Goal: Information Seeking & Learning: Check status

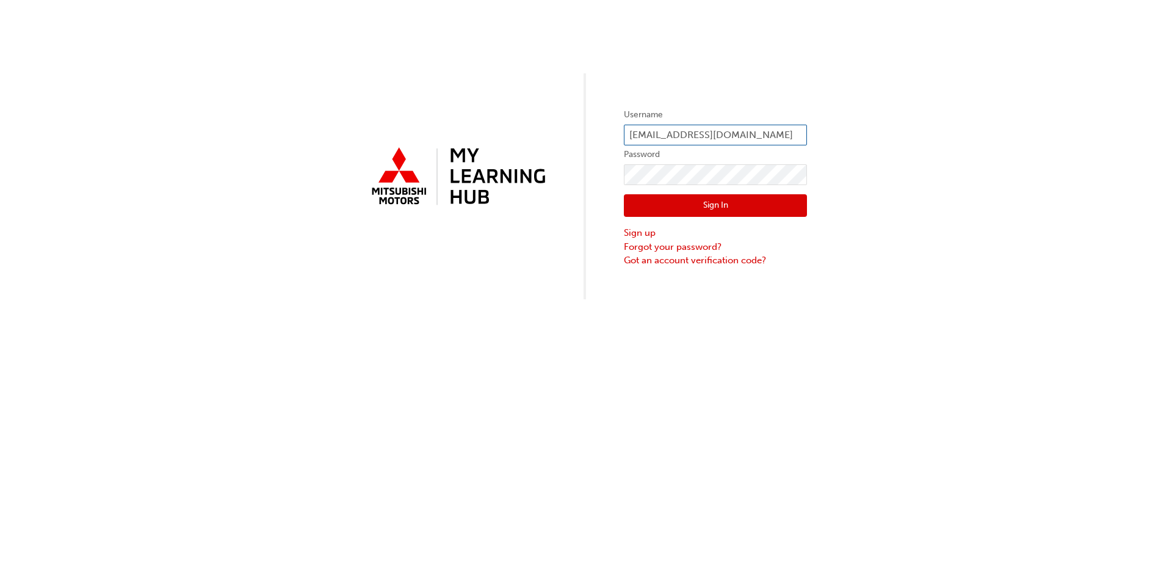
click at [744, 132] on input "[EMAIL_ADDRESS][DOMAIN_NAME]" at bounding box center [715, 135] width 183 height 21
type input "r"
type input "0005874422"
click at [584, 173] on div "Username 0005874422 Password Sign In Sign up Forgot your password? Got an accou…" at bounding box center [586, 149] width 1172 height 299
click at [656, 208] on button "Sign In" at bounding box center [715, 205] width 183 height 23
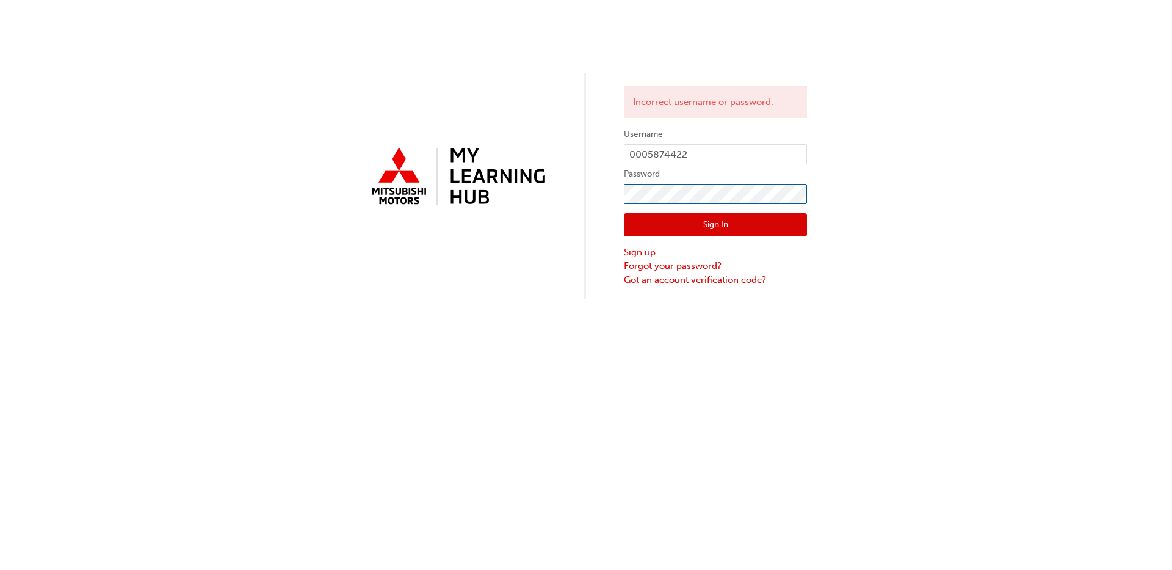
click at [570, 214] on div "Incorrect username or password. Username 0005874422 Password Sign In Sign up Fo…" at bounding box center [586, 149] width 1172 height 299
click button "Sign In" at bounding box center [715, 224] width 183 height 23
click at [601, 194] on div "Incorrect username or password. Username 0005874422 Password Sign In Sign up Fo…" at bounding box center [586, 149] width 1172 height 299
click button "Sign In" at bounding box center [715, 224] width 183 height 23
click at [600, 204] on div "Incorrect username or password. Username 0005874422 Password Sign In Sign up Fo…" at bounding box center [586, 149] width 1172 height 299
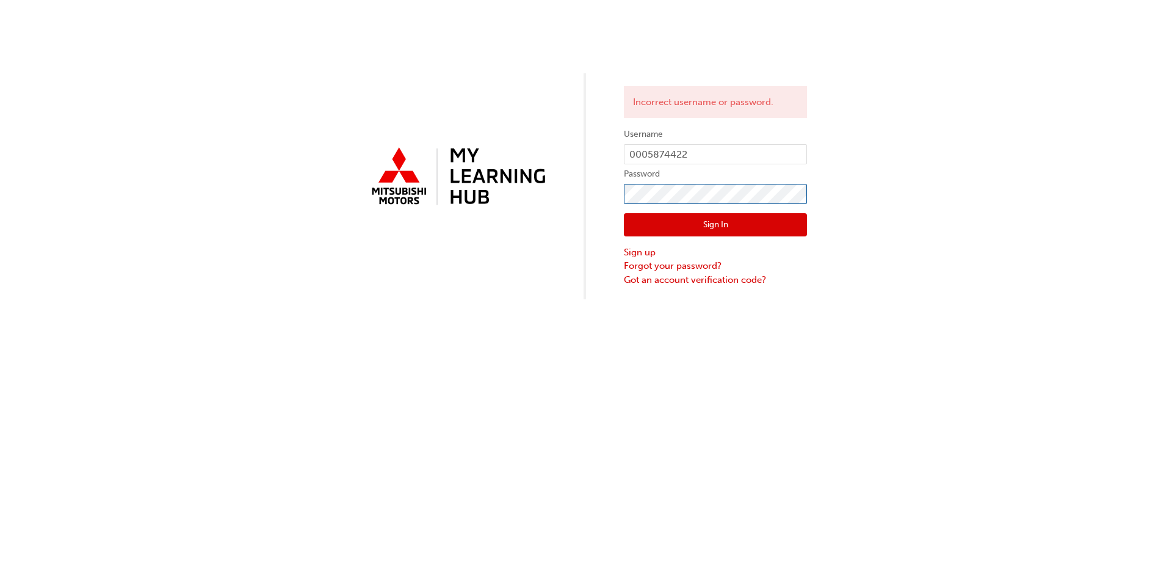
click button "Sign In" at bounding box center [715, 224] width 183 height 23
click at [576, 201] on div "Incorrect username or password. Username 0005874422 Password Sign In Sign up Fo…" at bounding box center [586, 149] width 1172 height 299
click button "Sign In" at bounding box center [715, 224] width 183 height 23
click at [719, 147] on input "0005874422" at bounding box center [715, 154] width 183 height 21
type input "0"
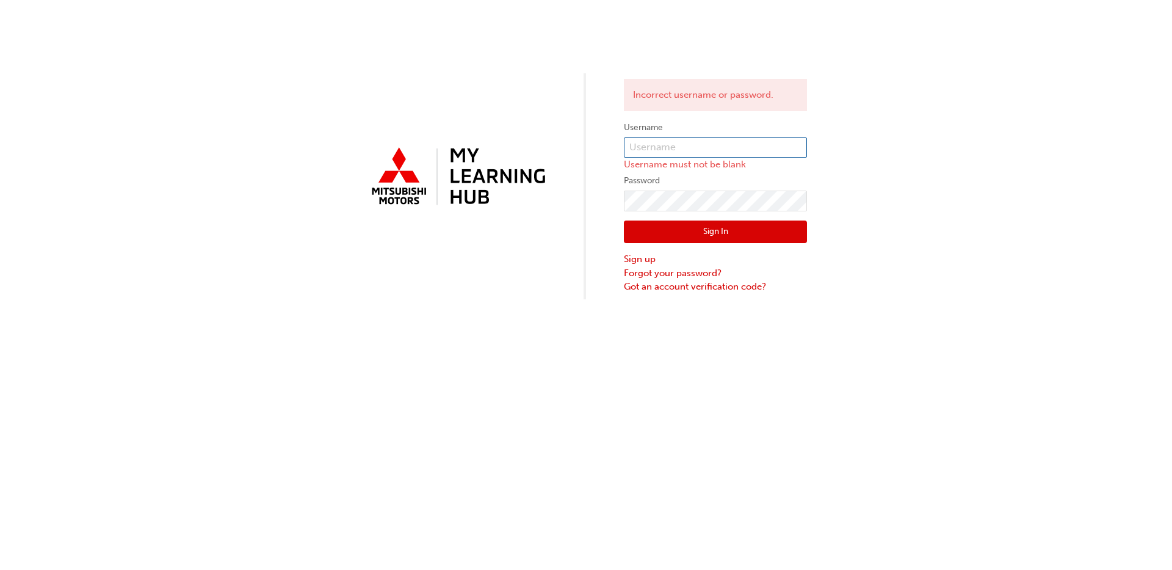
type input "[EMAIL_ADDRESS][DOMAIN_NAME]"
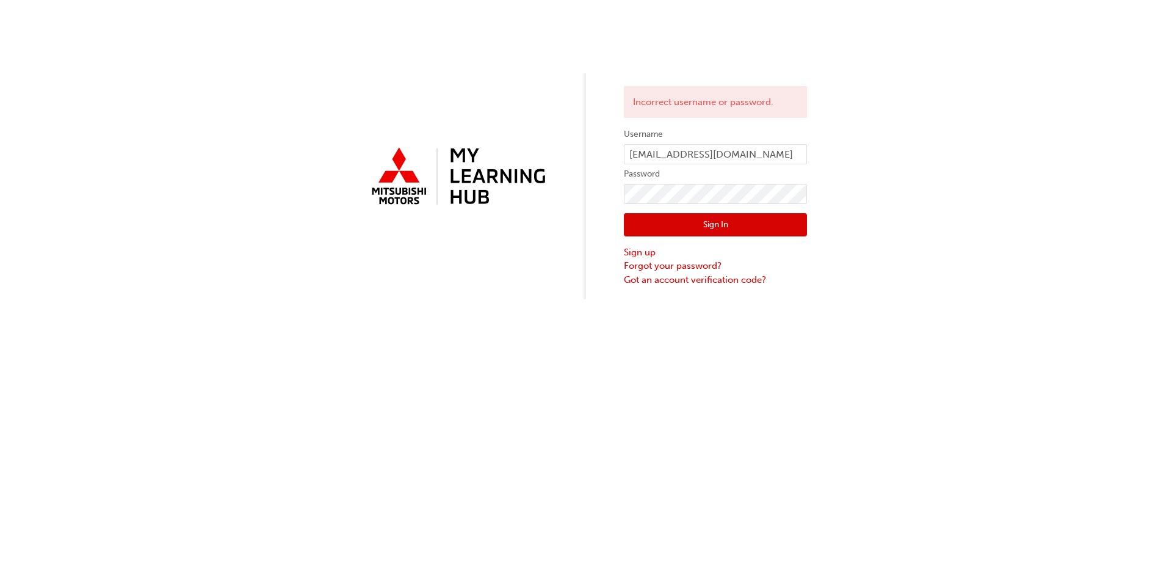
click at [712, 228] on button "Sign In" at bounding box center [715, 224] width 183 height 23
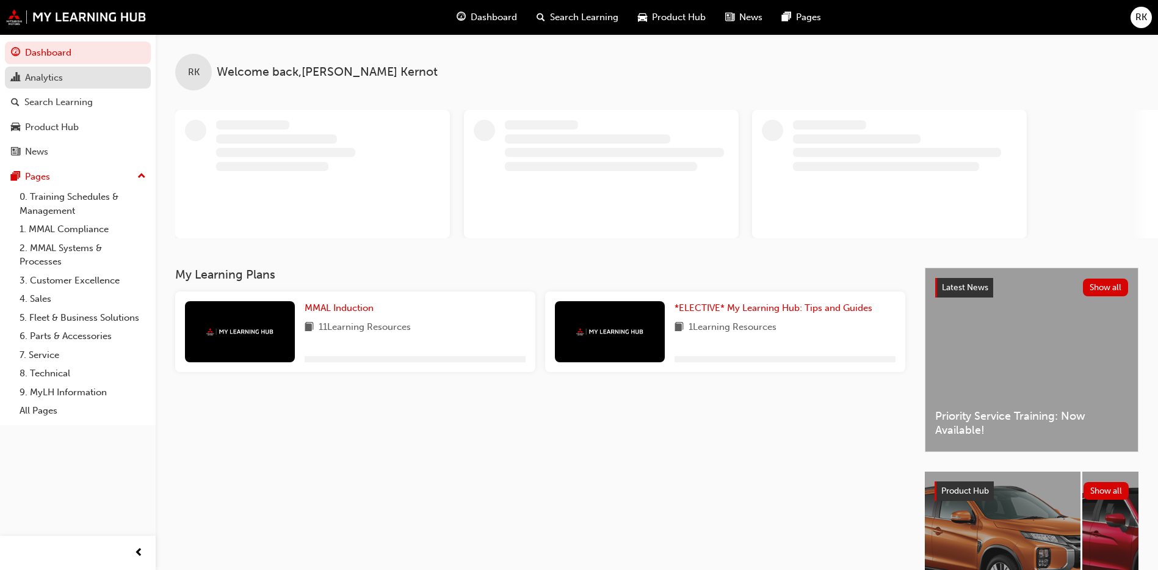
click at [34, 78] on div "Analytics" at bounding box center [44, 78] width 38 height 14
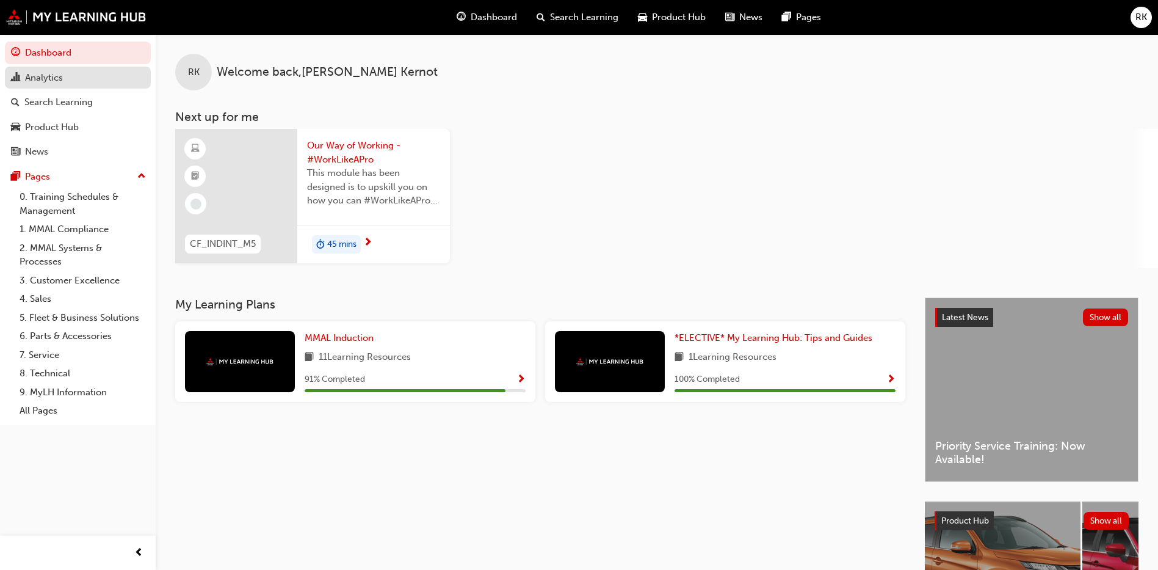
click at [52, 74] on div "Analytics" at bounding box center [44, 78] width 38 height 14
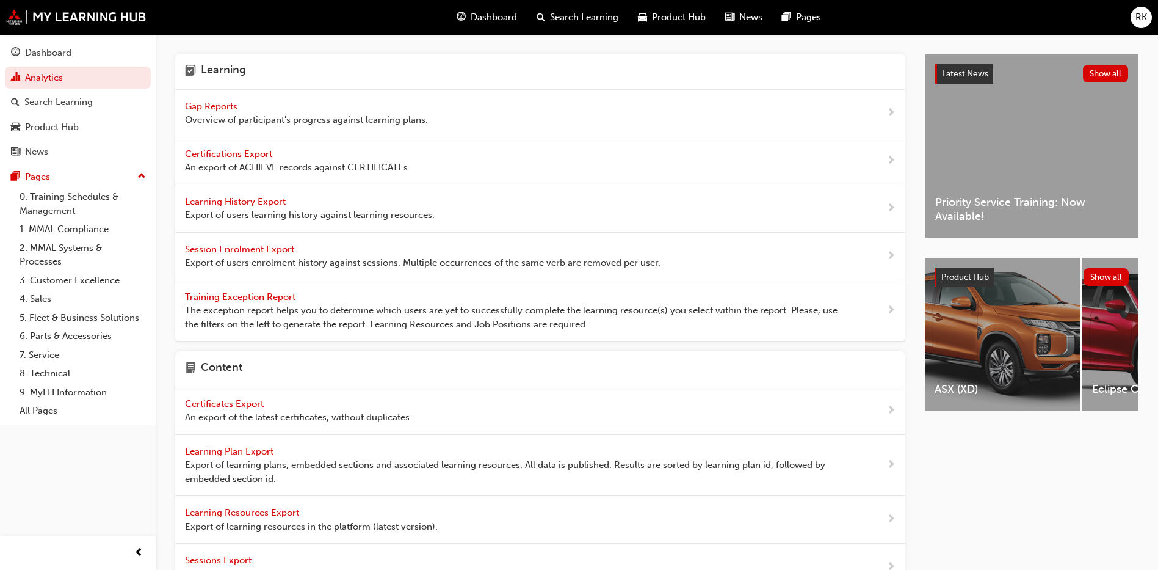
click at [246, 105] on div "Gap Reports Overview of participant's progress against learning plans." at bounding box center [306, 113] width 243 height 27
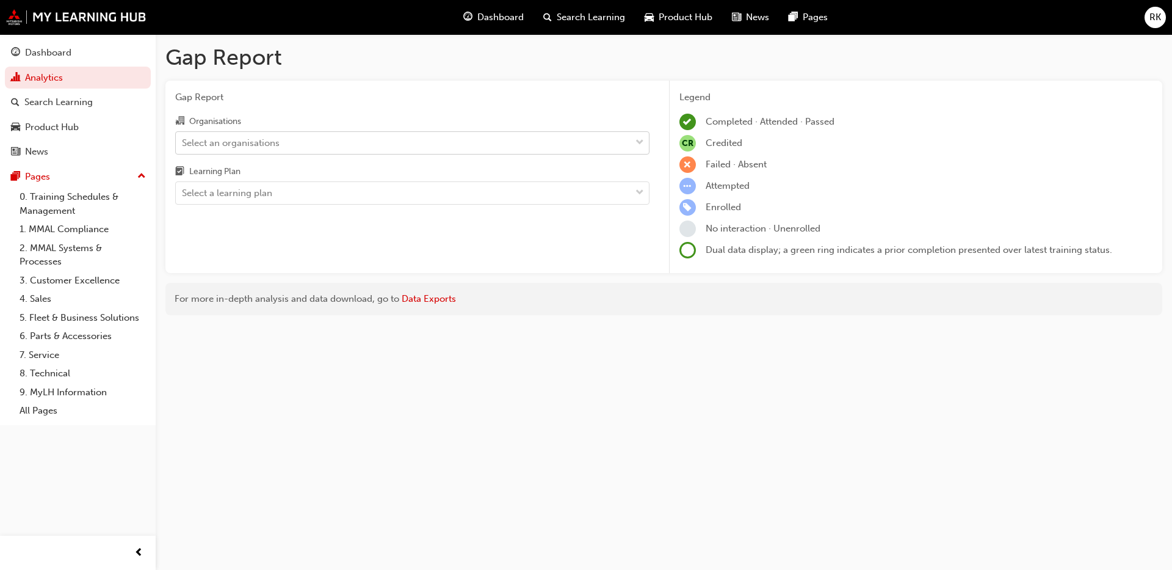
click at [227, 137] on div "Select an organisations" at bounding box center [231, 143] width 98 height 14
click at [183, 137] on input "Organisations Select an organisations" at bounding box center [182, 142] width 1 height 10
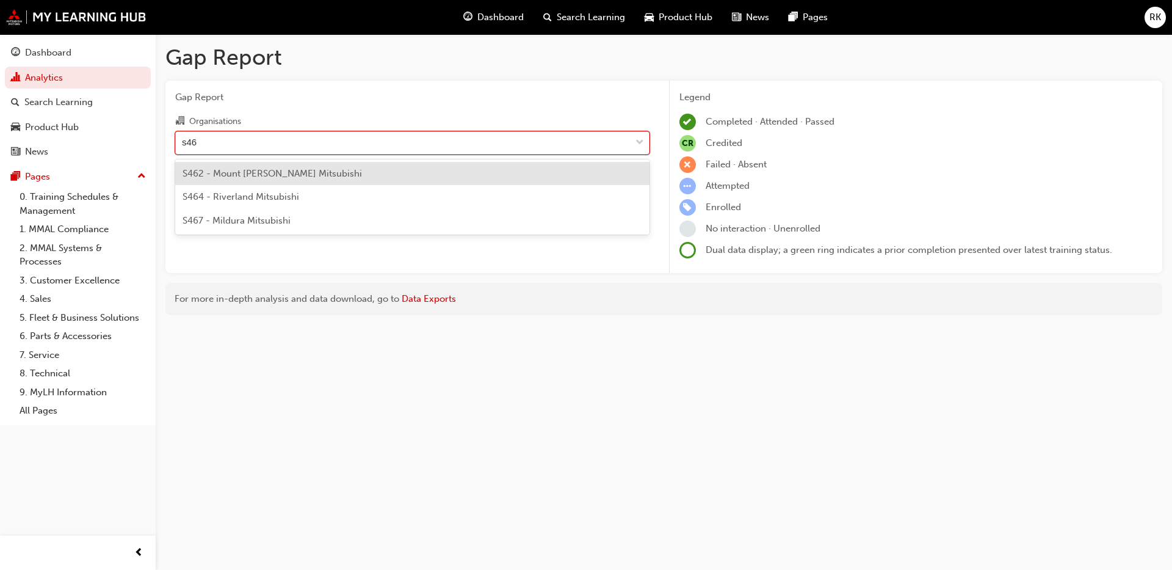
type input "s464"
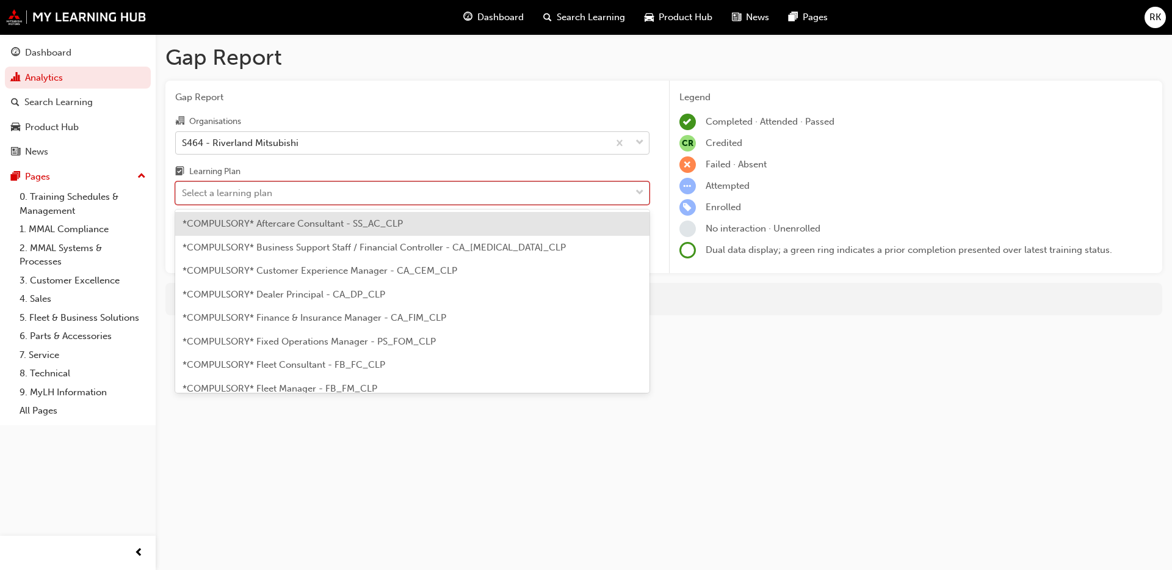
click at [637, 184] on div at bounding box center [640, 193] width 18 height 22
click at [183, 187] on input "Learning Plan option *COMPULSORY* Aftercare Consultant - SS_AC_CLP focused, 1 o…" at bounding box center [182, 192] width 1 height 10
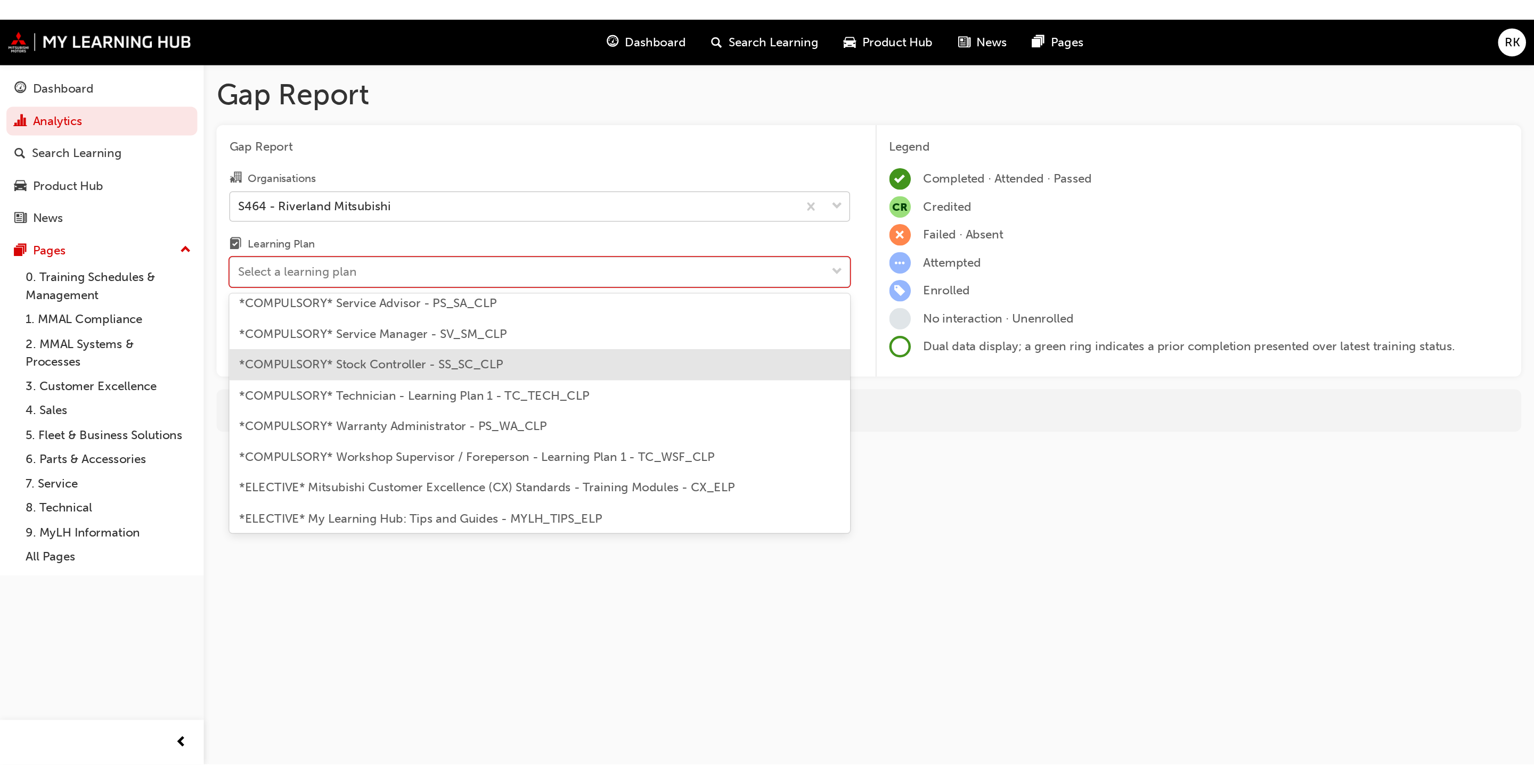
scroll to position [399, 0]
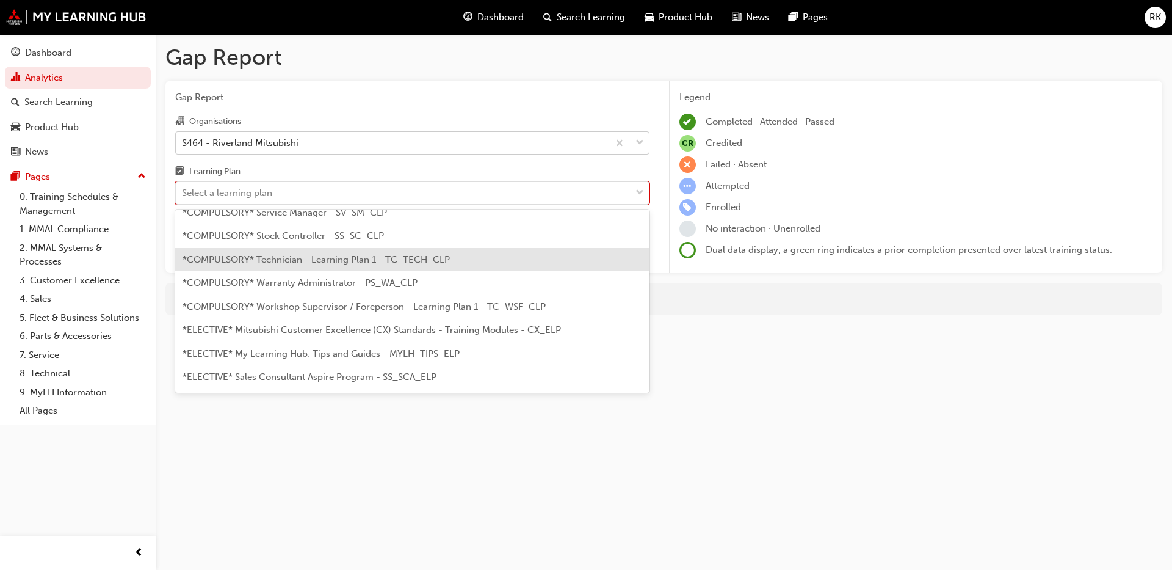
click at [301, 258] on span "*COMPULSORY* Technician - Learning Plan 1 - TC_TECH_CLP" at bounding box center [316, 259] width 267 height 11
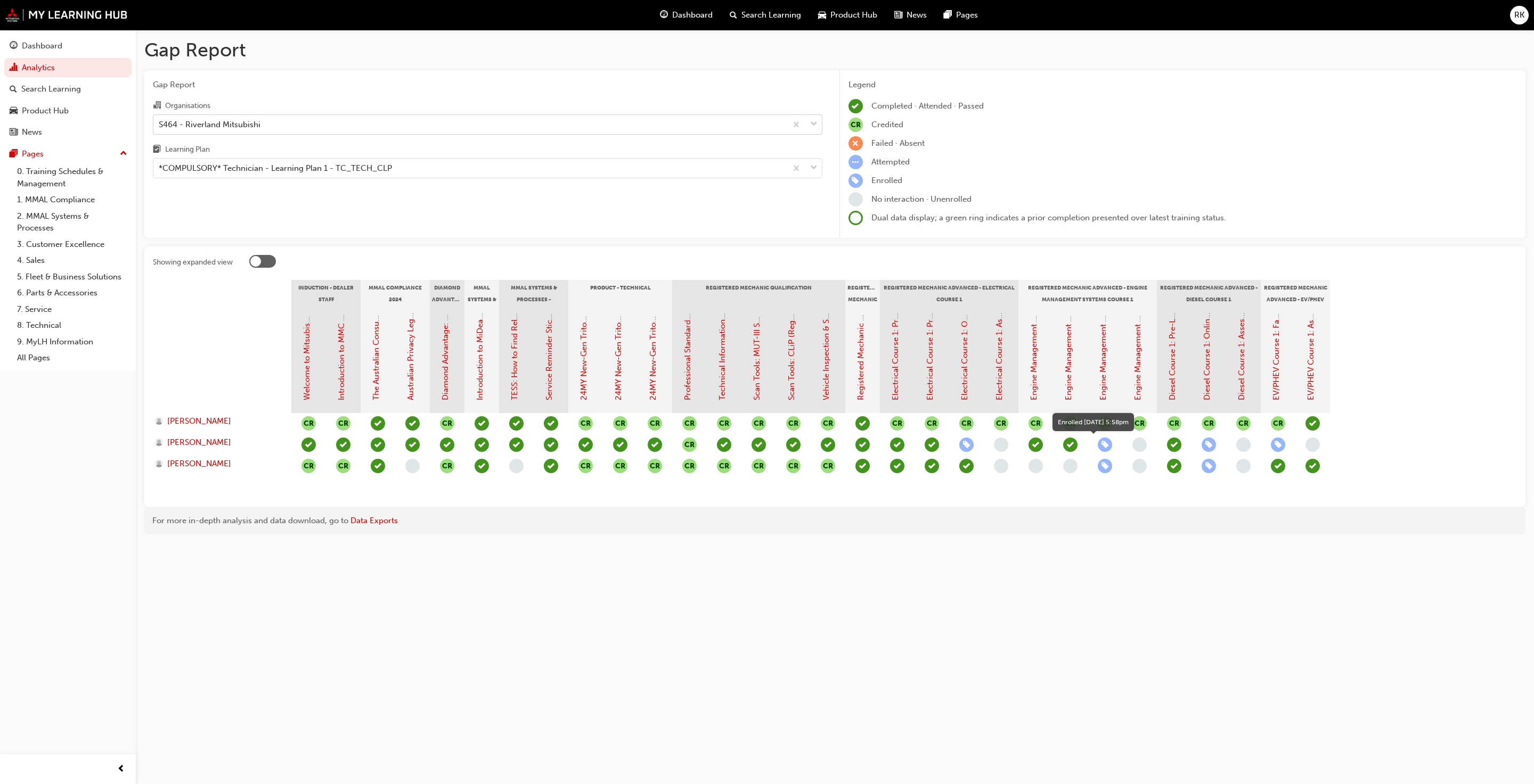
click at [805, 446] on span "learningRecordVerb_ENROLL-icon" at bounding box center [1105, 445] width 14 height 14
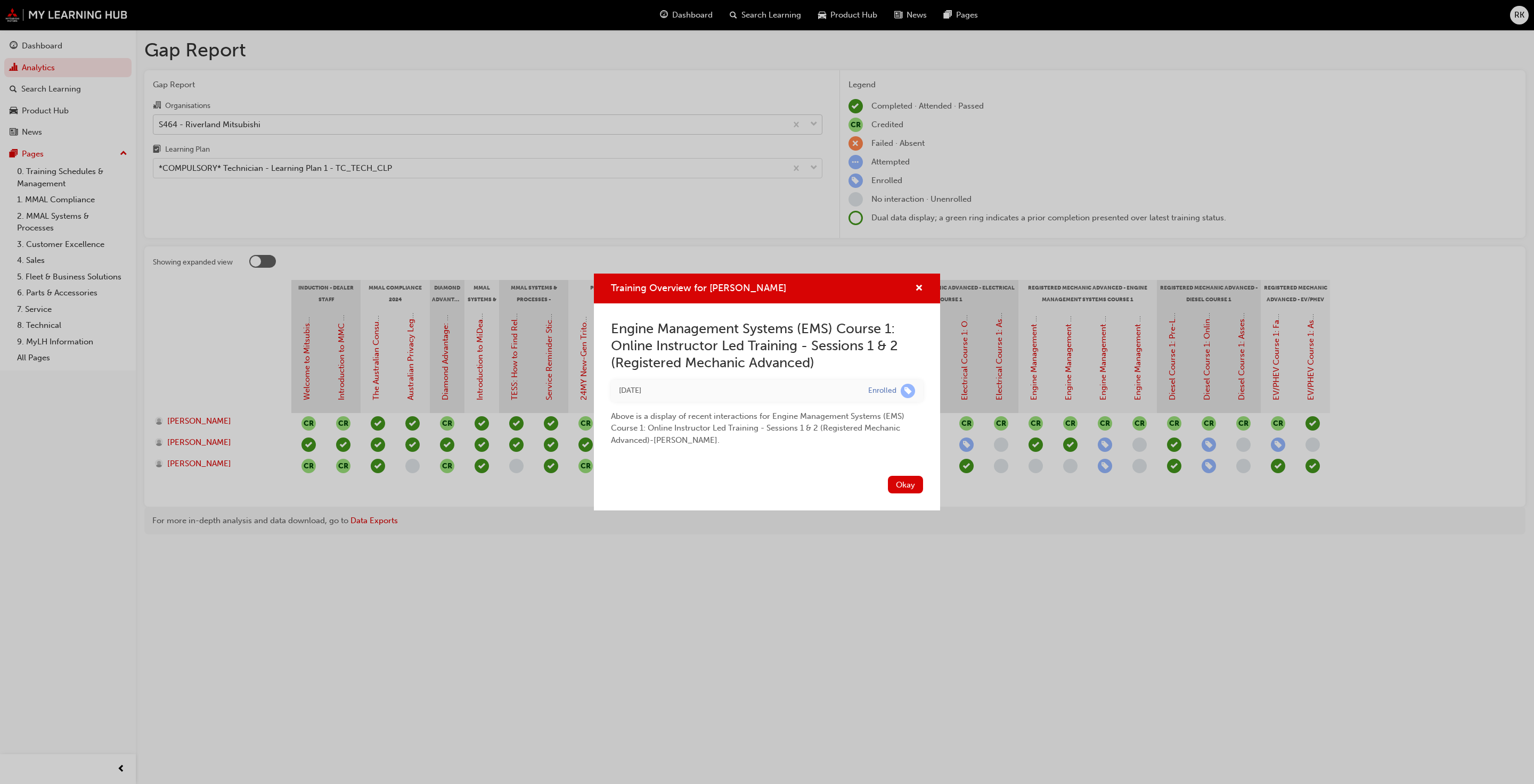
click at [805, 485] on div "Training Overview for OWEN JOERIN Engine Management Systems (EMS) Course 1: Onl…" at bounding box center [767, 392] width 1534 height 784
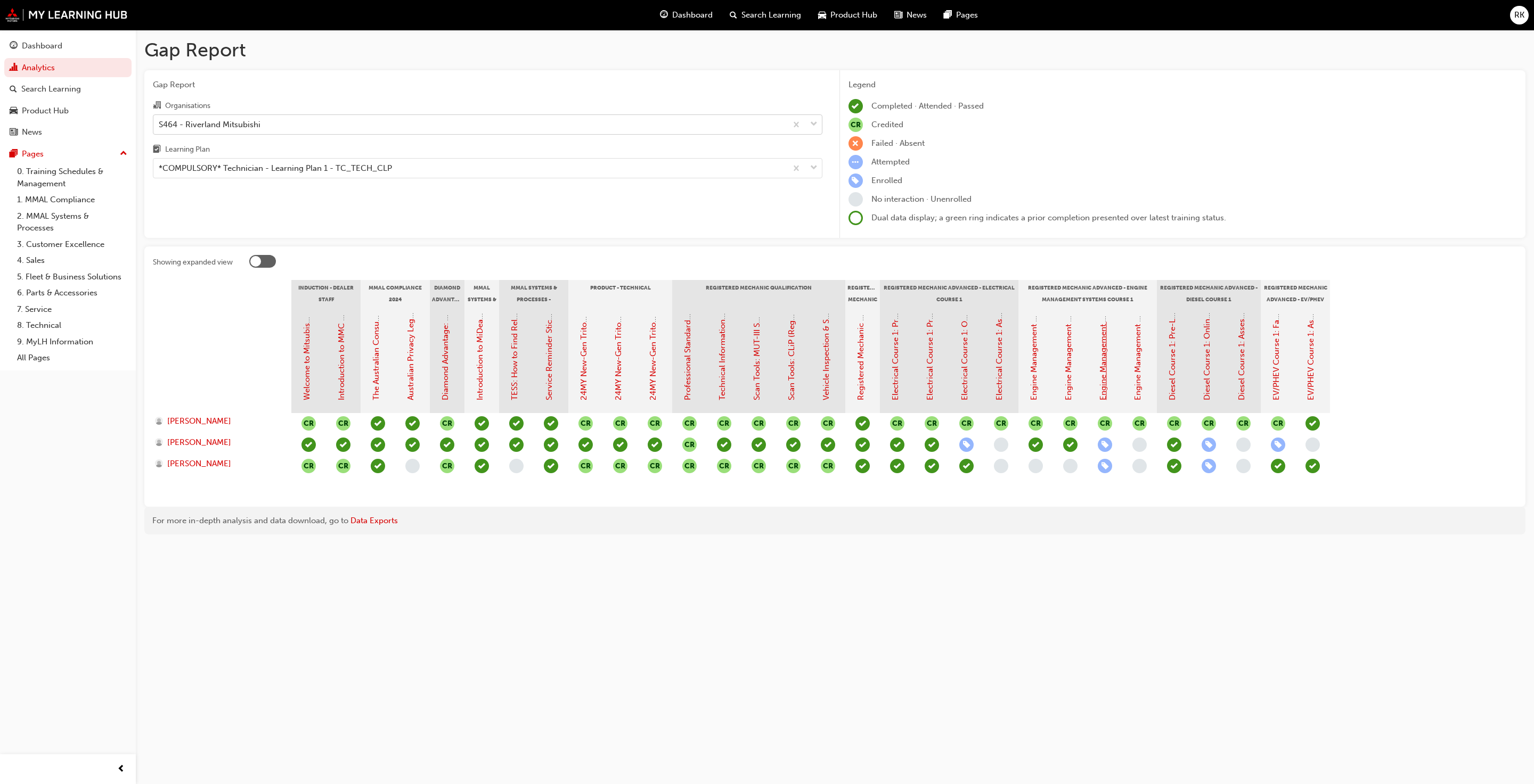
click at [805, 374] on link "Engine Management Systems (EMS) Course 1: Online Instructor Led Training - Sess…" at bounding box center [1103, 168] width 10 height 464
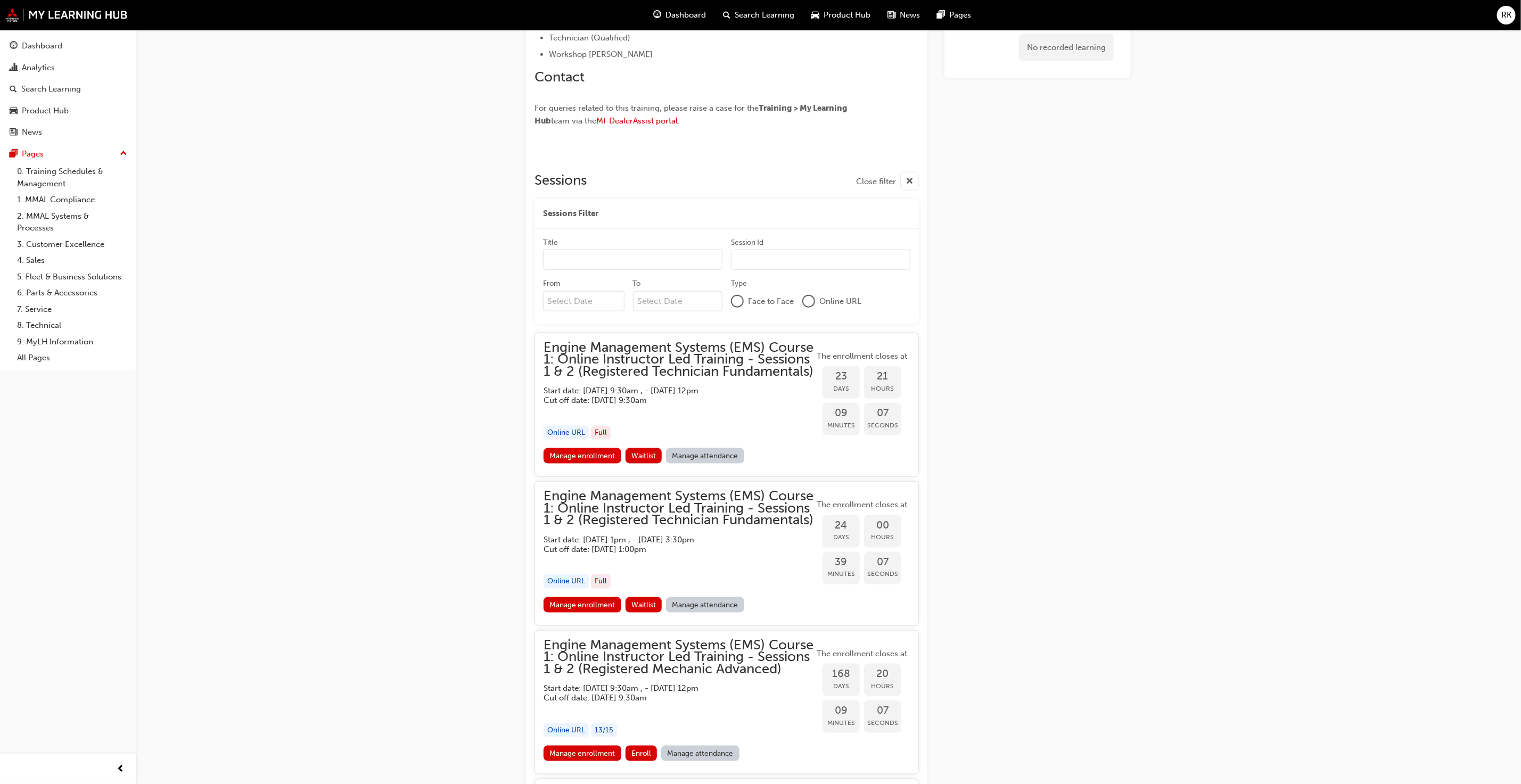
scroll to position [754, 0]
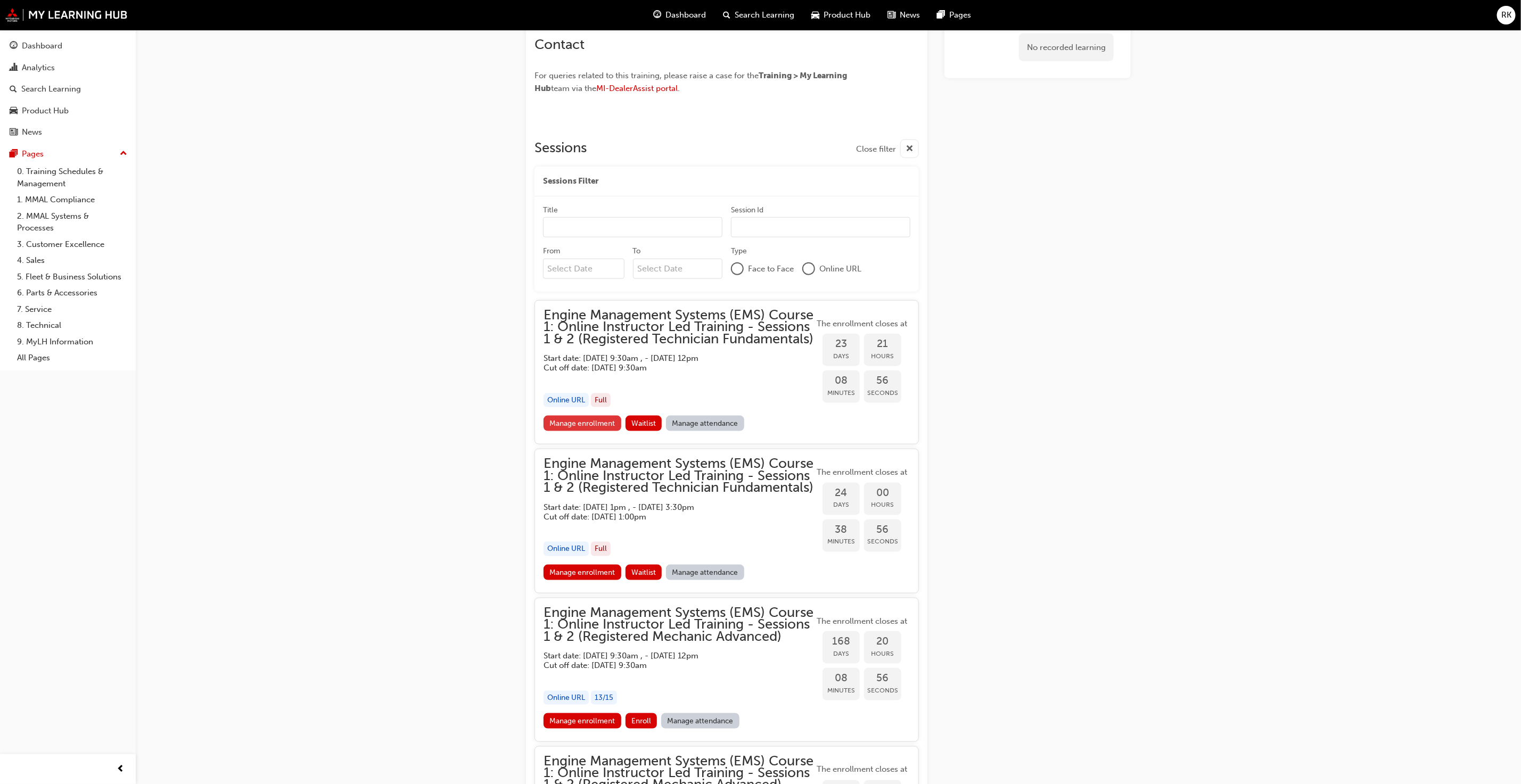
click at [594, 432] on link "Manage enrollment" at bounding box center [582, 424] width 78 height 16
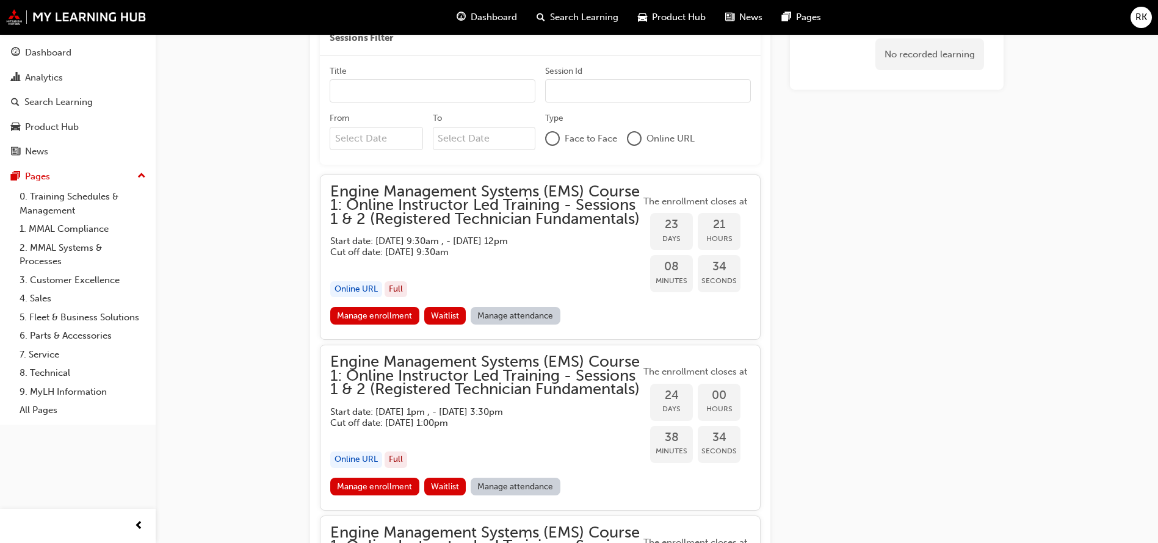
scroll to position [1126, 0]
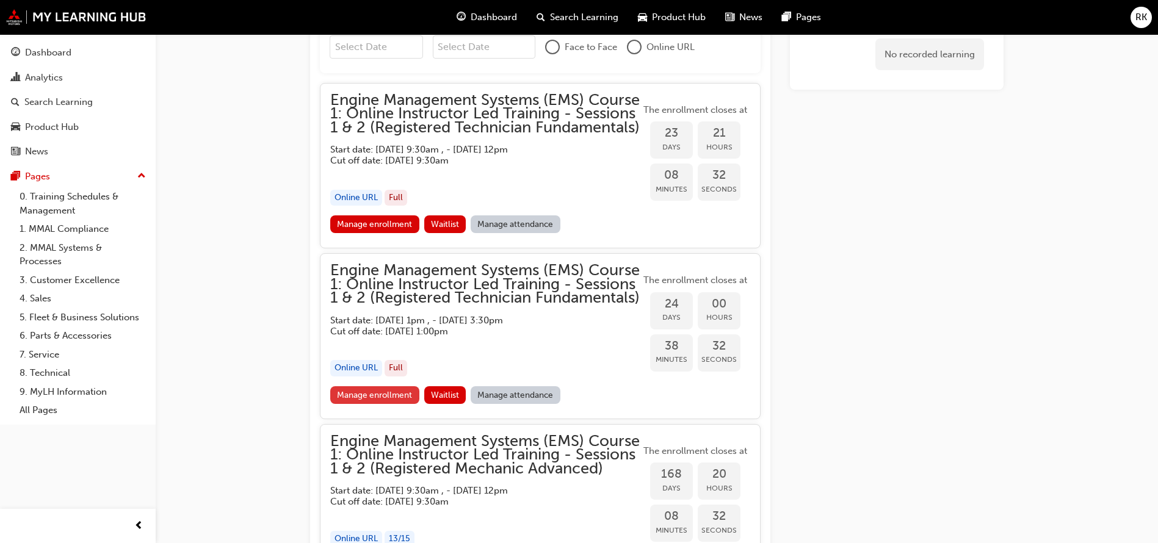
click at [391, 404] on link "Manage enrollment" at bounding box center [374, 395] width 89 height 18
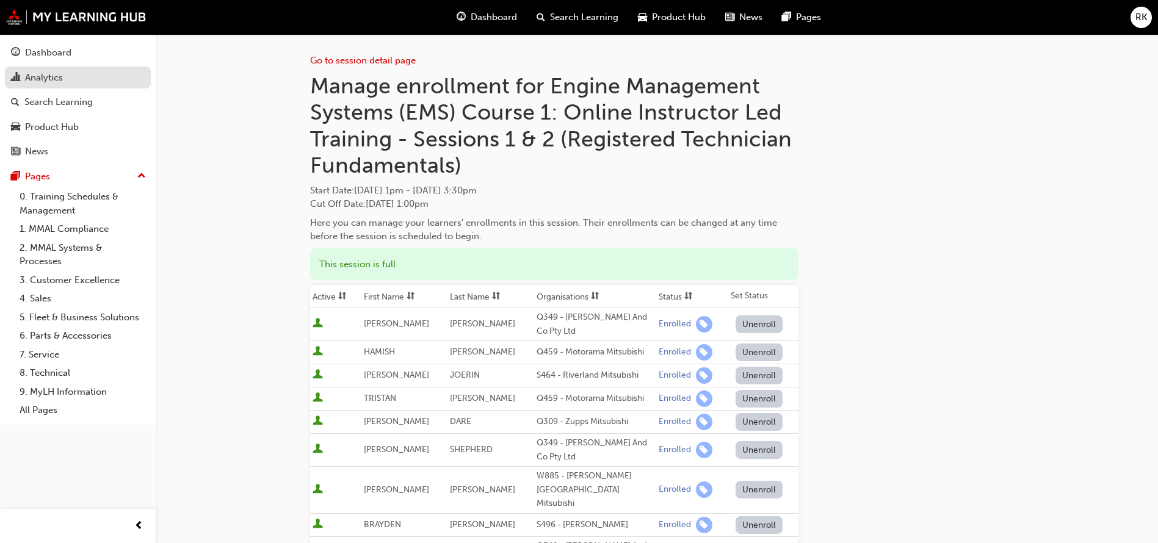
click at [51, 79] on div "Analytics" at bounding box center [44, 78] width 38 height 14
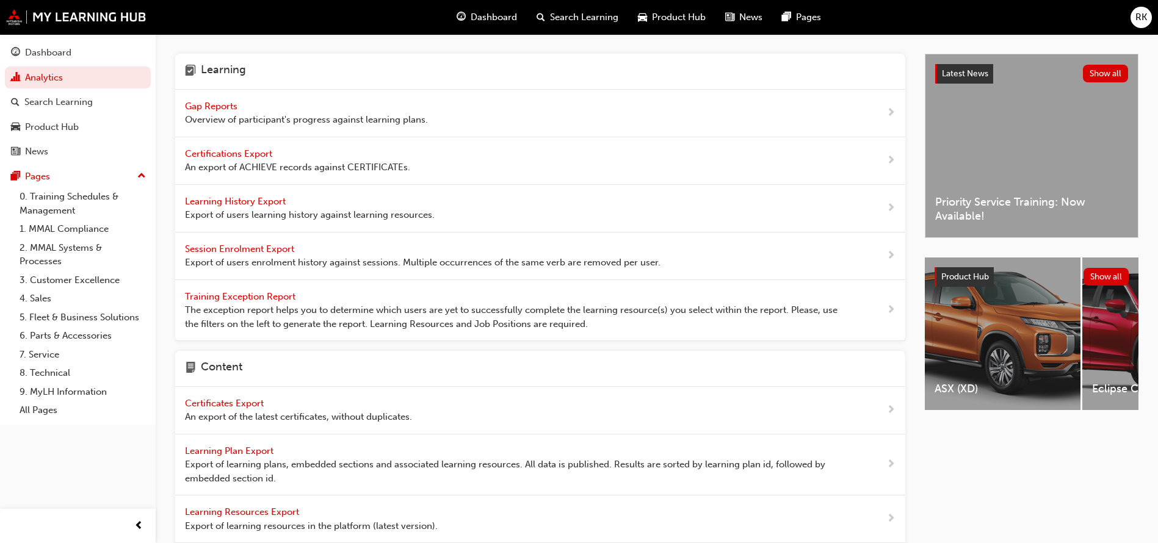
click at [214, 114] on span "Overview of participant's progress against learning plans." at bounding box center [306, 120] width 243 height 14
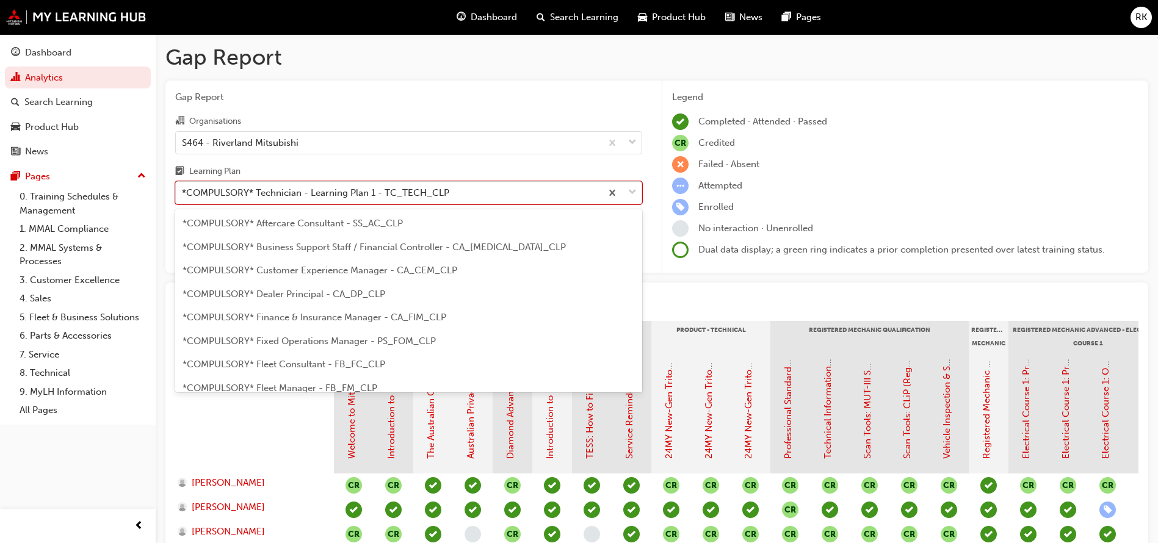
click at [630, 189] on span "down-icon" at bounding box center [632, 193] width 9 height 16
click at [183, 189] on input "Learning Plan option *COMPULSORY* Technician - Learning Plan 1 - TC_TECH_CLP fo…" at bounding box center [182, 192] width 1 height 10
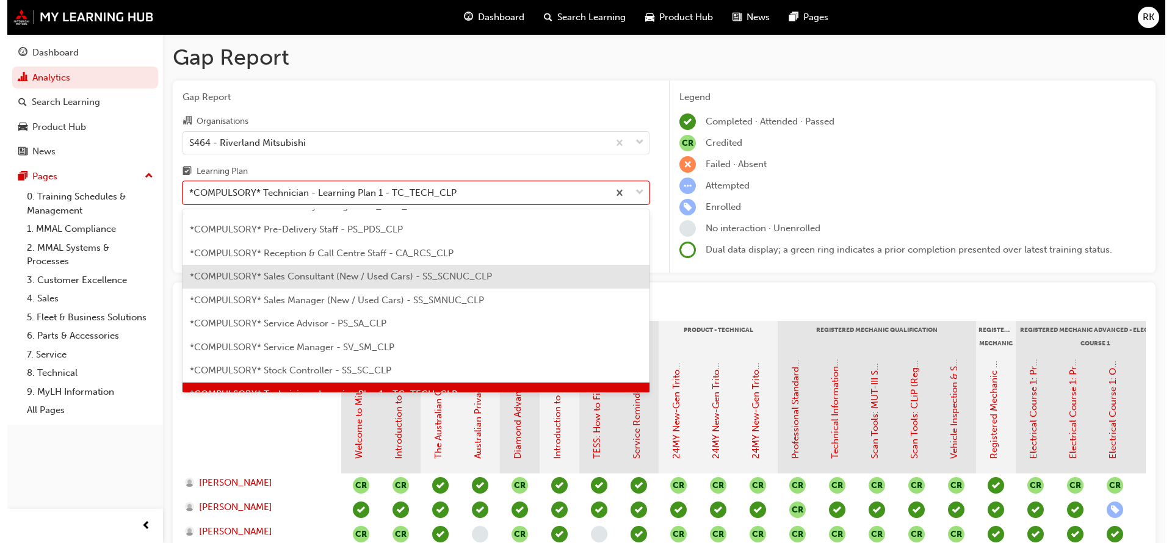
scroll to position [231, 0]
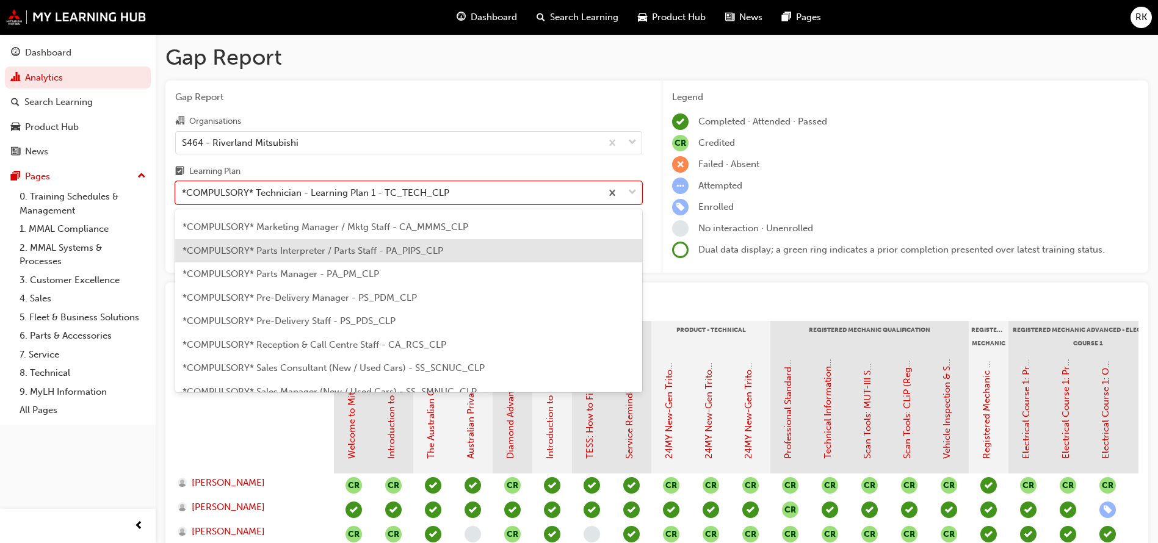
click at [278, 252] on span "*COMPULSORY* Parts Interpreter / Parts Staff - PA_PIPS_CLP" at bounding box center [313, 250] width 261 height 11
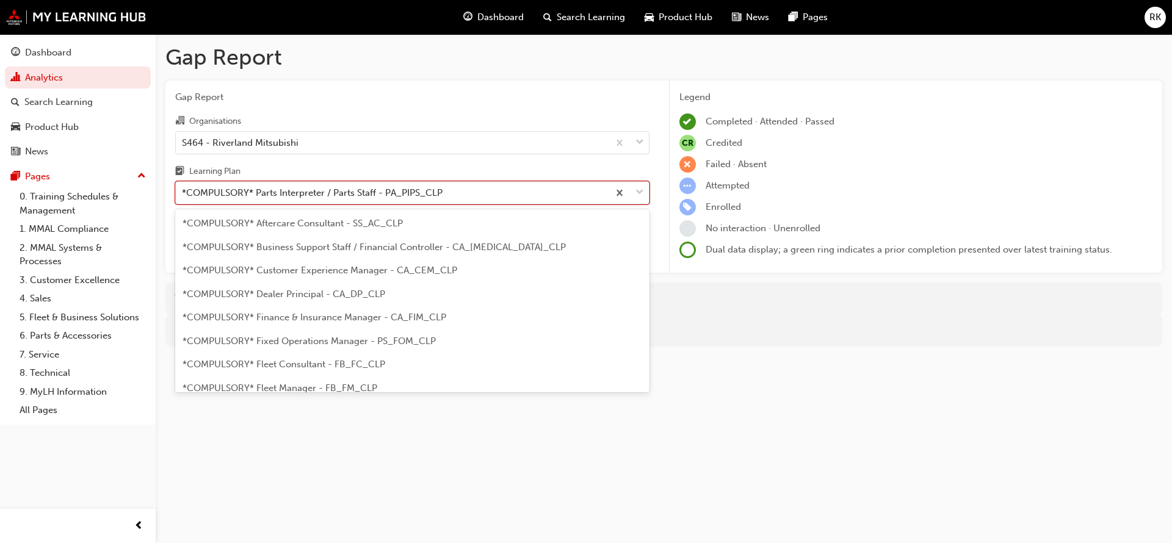
click at [642, 194] on span "down-icon" at bounding box center [640, 193] width 9 height 16
click at [183, 194] on input "Learning Plan option *COMPULSORY* Parts Interpreter / Parts Staff - PA_PIPS_CLP…" at bounding box center [182, 192] width 1 height 10
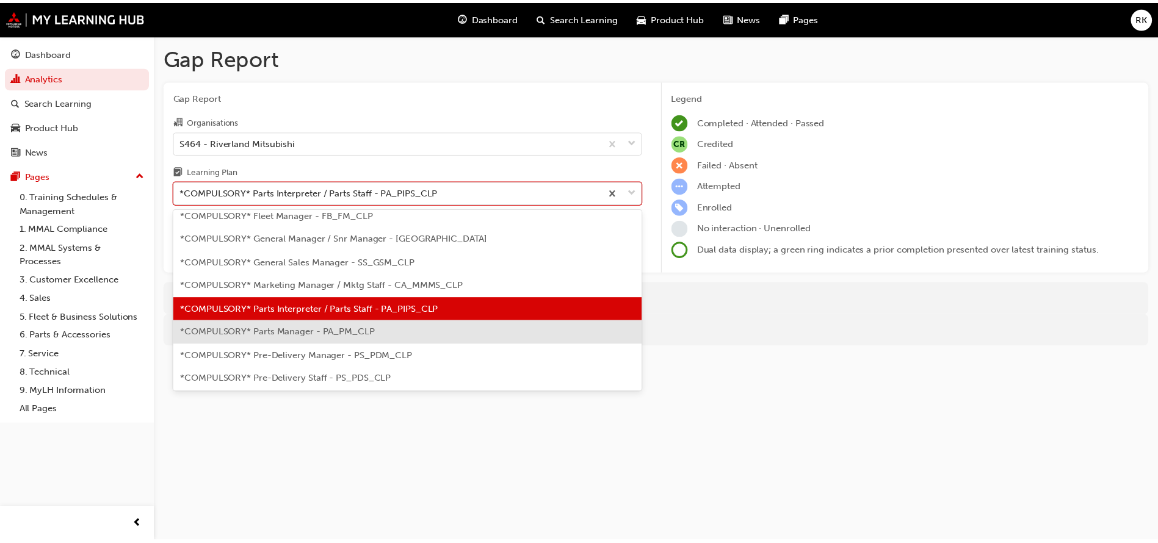
scroll to position [201, 0]
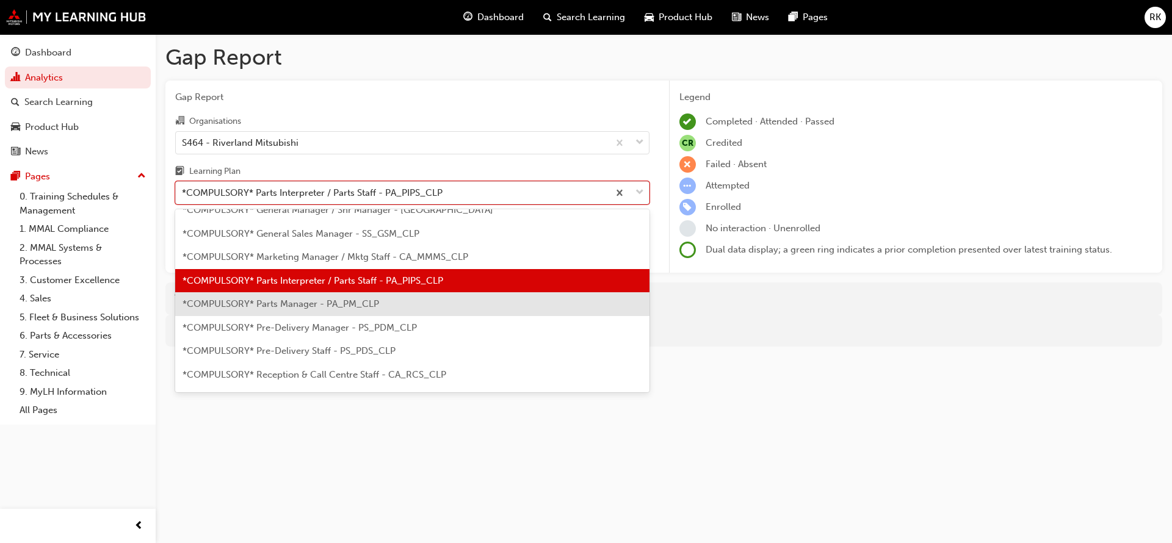
click at [297, 307] on span "*COMPULSORY* Parts Manager - PA_PM_CLP" at bounding box center [281, 304] width 197 height 11
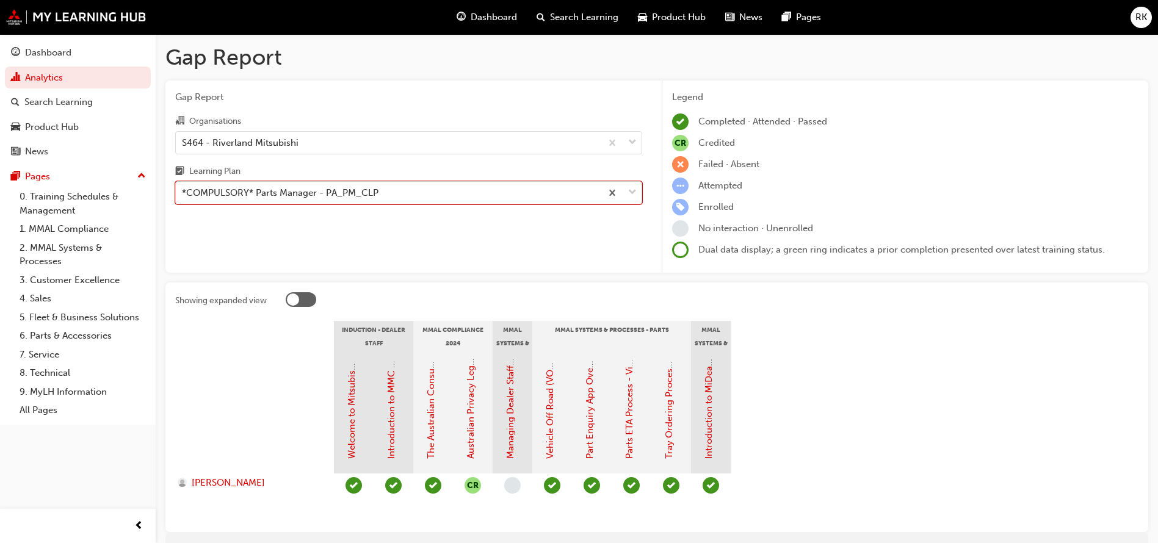
click at [633, 191] on span "down-icon" at bounding box center [632, 193] width 9 height 16
click at [183, 191] on input "Learning Plan option *COMPULSORY* Parts Manager - PA_PM_CLP, selected. 0 result…" at bounding box center [182, 192] width 1 height 10
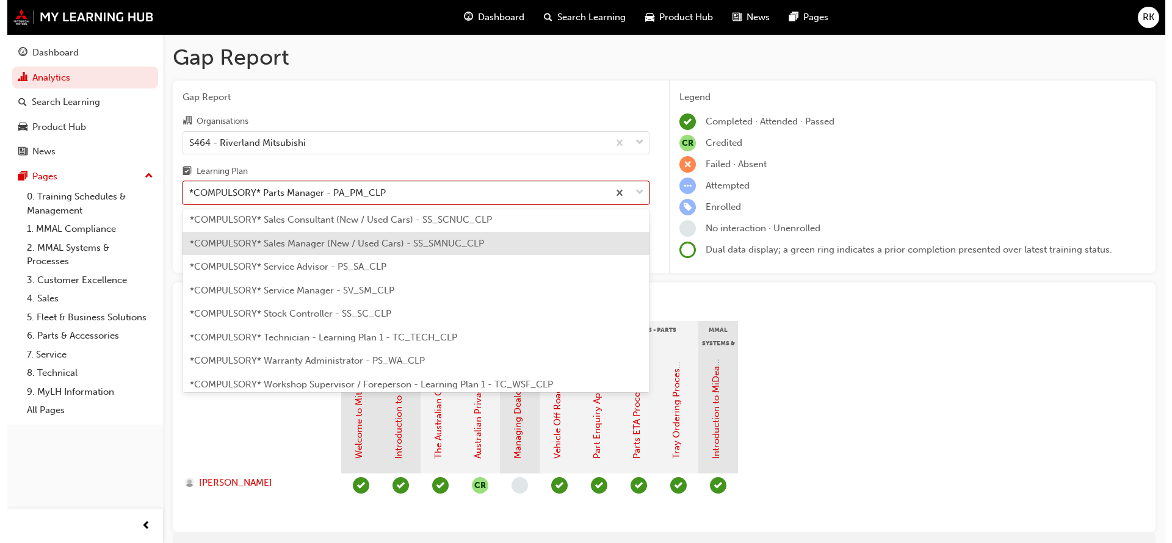
scroll to position [408, 0]
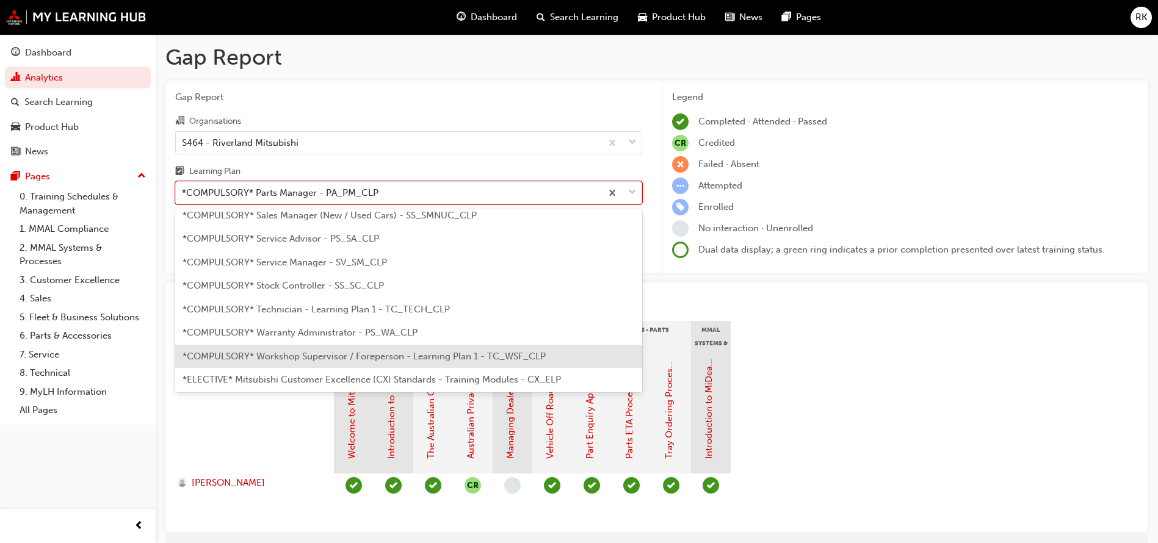
click at [294, 353] on span "*COMPULSORY* Workshop Supervisor / Foreperson - Learning Plan 1 - TC_WSF_CLP" at bounding box center [364, 356] width 363 height 11
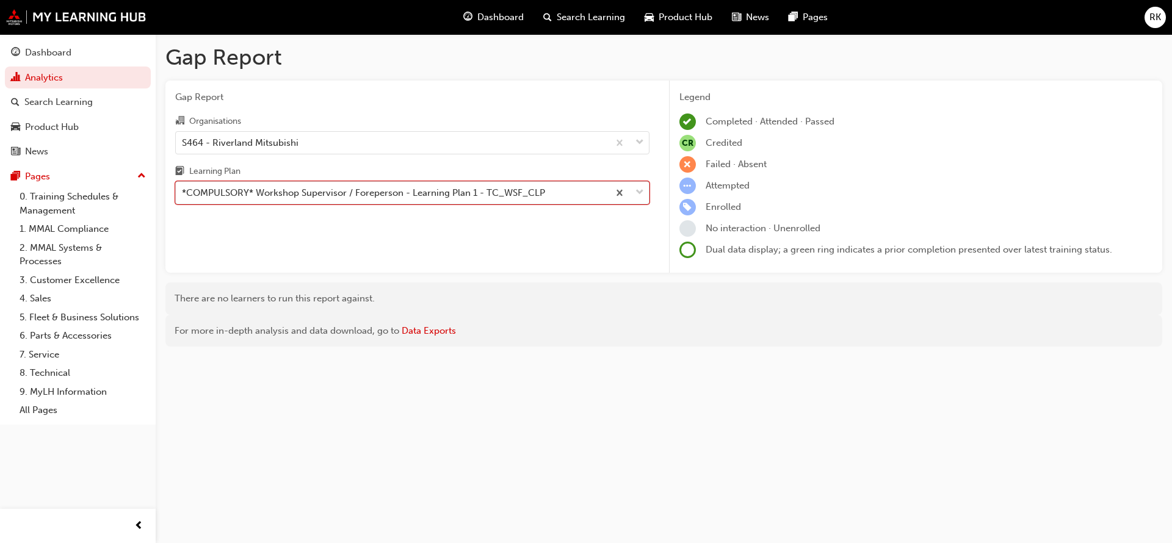
click at [640, 193] on span "down-icon" at bounding box center [640, 193] width 9 height 16
click at [183, 193] on input "Learning Plan option *COMPULSORY* Workshop Supervisor / Foreperson - Learning P…" at bounding box center [182, 192] width 1 height 10
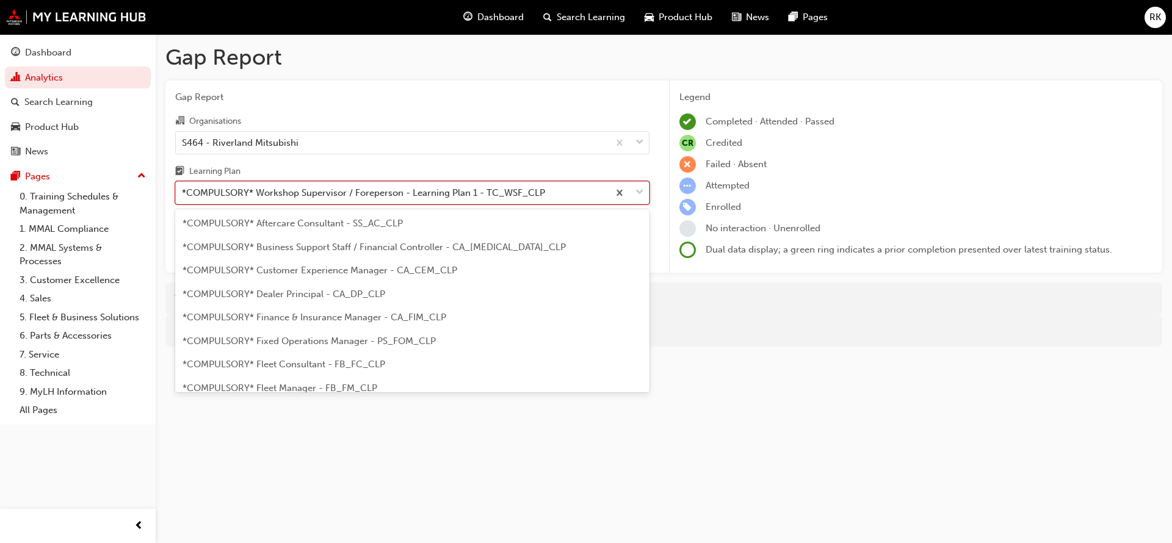
scroll to position [392, 0]
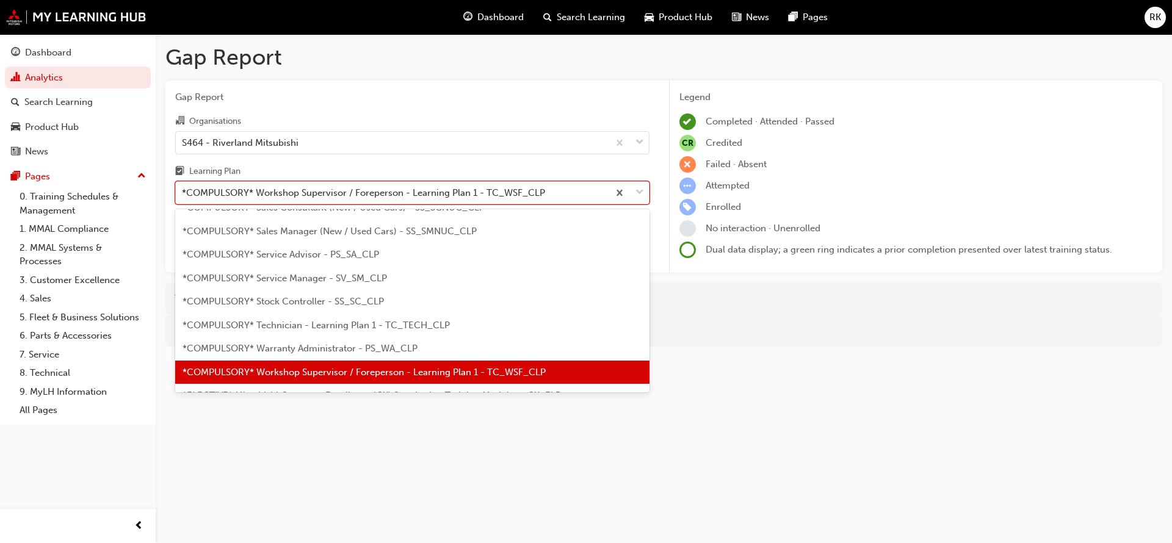
click at [640, 193] on span "down-icon" at bounding box center [640, 193] width 9 height 16
click at [183, 193] on input "Learning Plan option *COMPULSORY* Workshop Supervisor / Foreperson - Learning P…" at bounding box center [182, 192] width 1 height 10
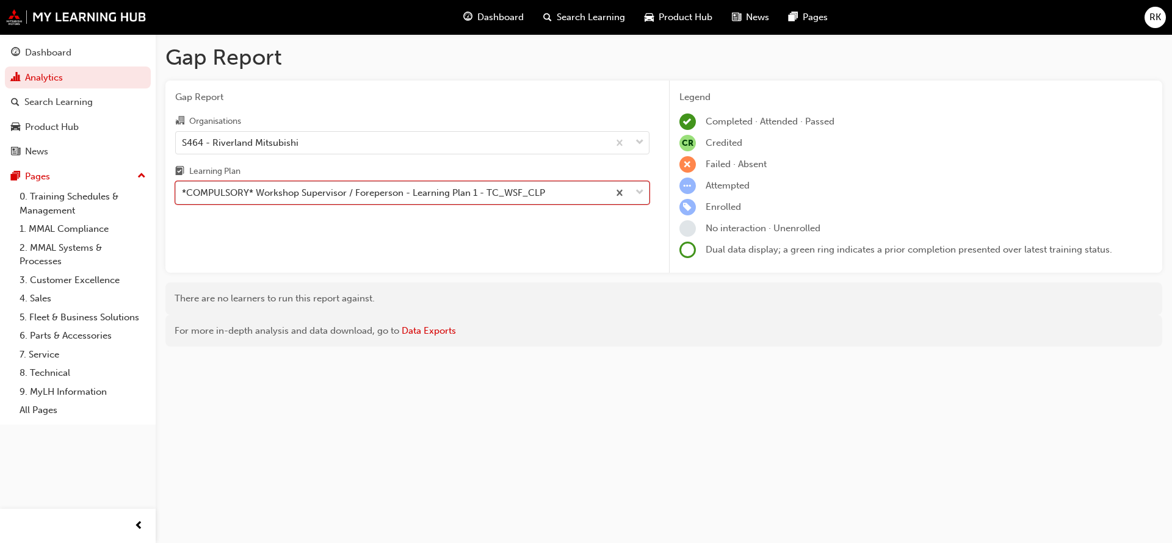
click at [640, 193] on span "down-icon" at bounding box center [640, 193] width 9 height 16
click at [183, 193] on input "Learning Plan option *COMPULSORY* Workshop Supervisor / Foreperson - Learning P…" at bounding box center [182, 192] width 1 height 10
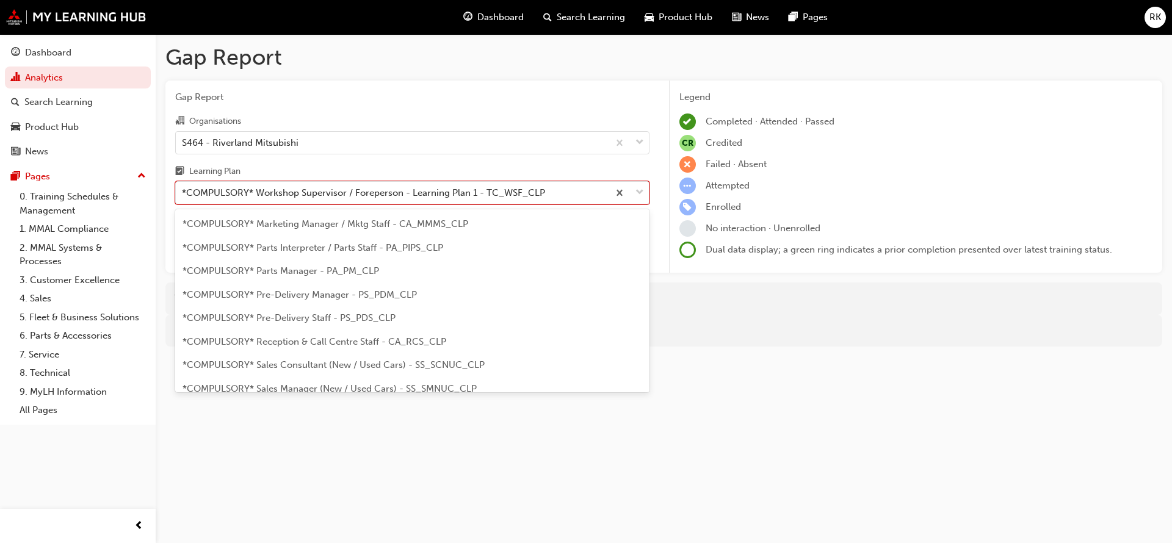
scroll to position [209, 0]
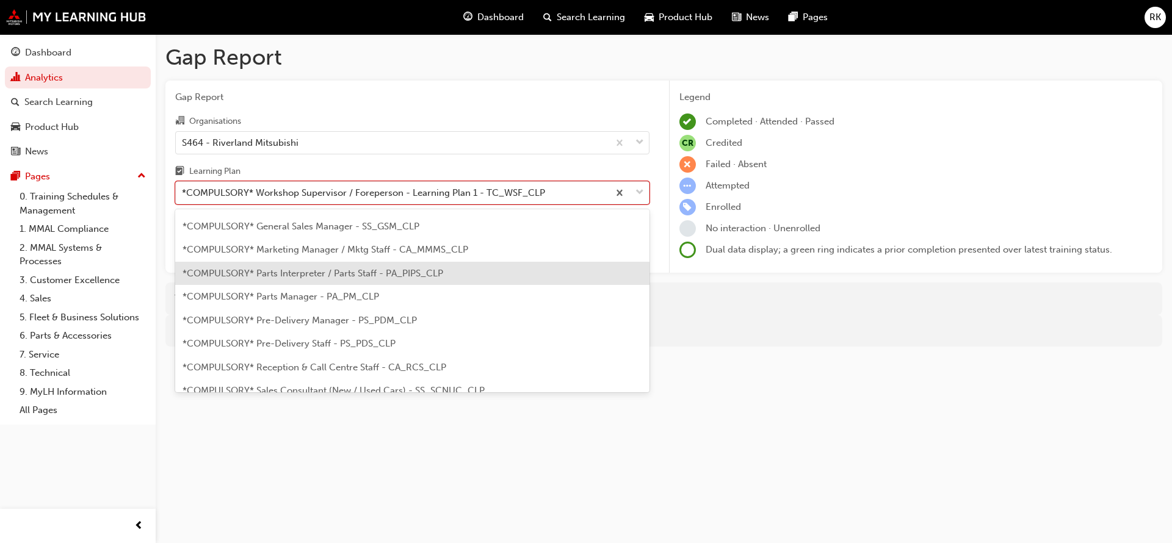
click at [297, 276] on span "*COMPULSORY* Parts Interpreter / Parts Staff - PA_PIPS_CLP" at bounding box center [313, 273] width 261 height 11
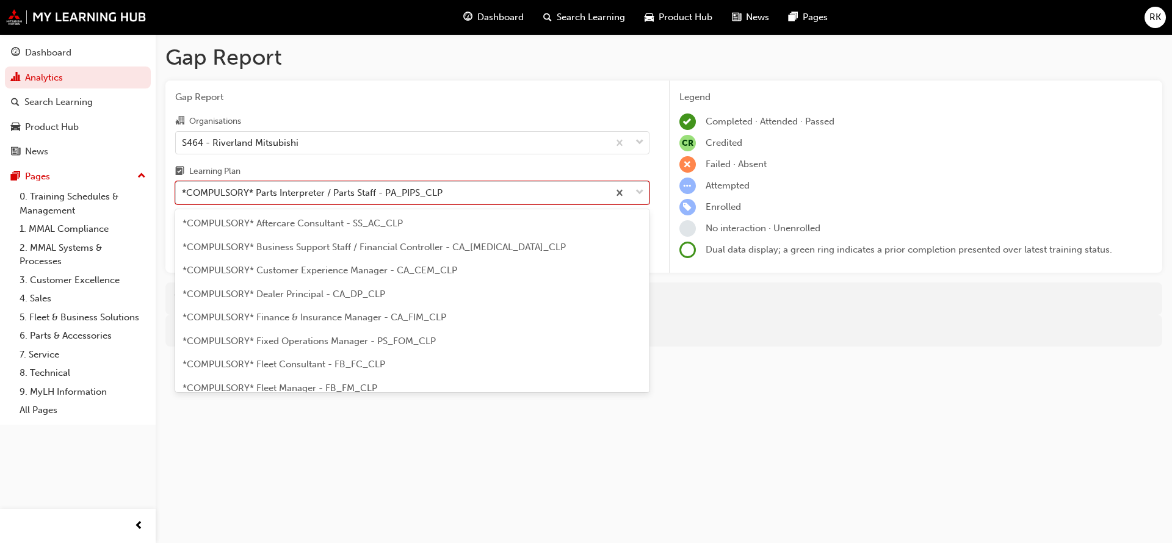
click at [640, 196] on span "down-icon" at bounding box center [640, 193] width 9 height 16
click at [183, 196] on input "Learning Plan option *COMPULSORY* Parts Interpreter / Parts Staff - PA_PIPS_CLP…" at bounding box center [182, 192] width 1 height 10
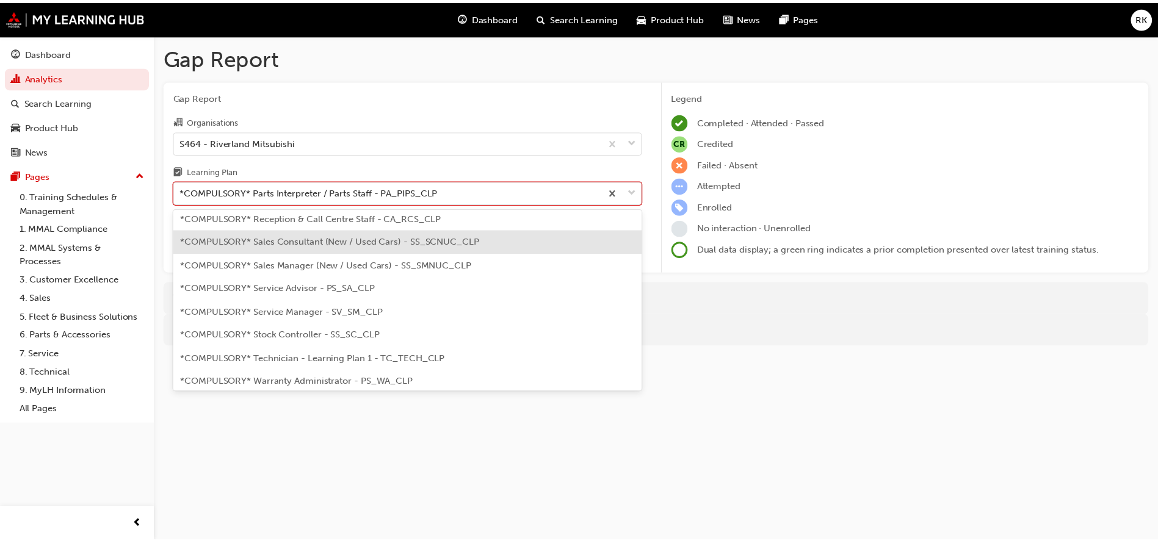
scroll to position [385, 0]
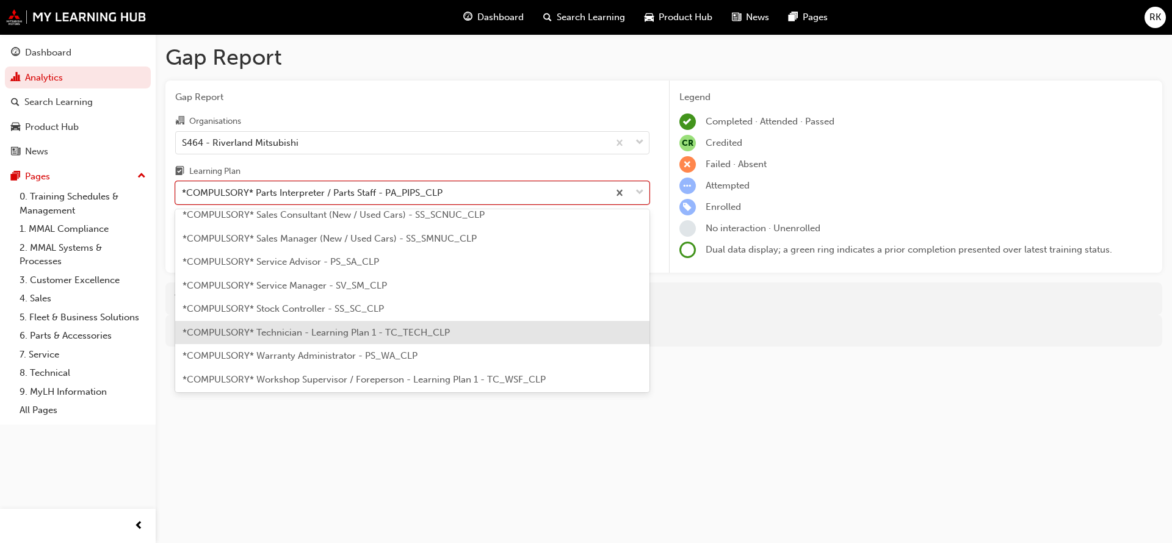
click at [300, 336] on span "*COMPULSORY* Technician - Learning Plan 1 - TC_TECH_CLP" at bounding box center [316, 332] width 267 height 11
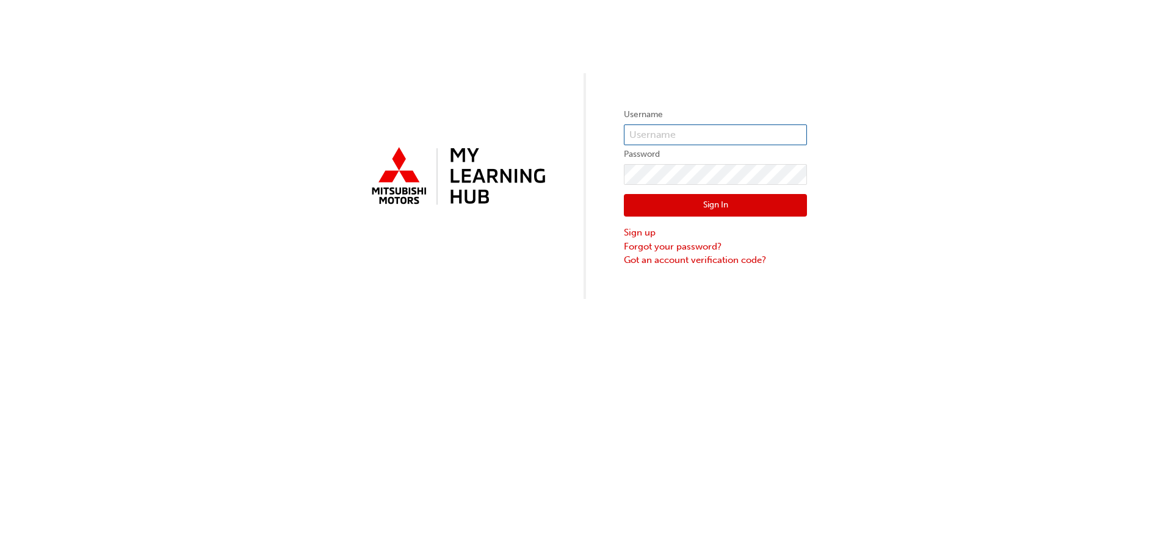
type input "[EMAIL_ADDRESS][DOMAIN_NAME]"
click at [733, 210] on button "Sign In" at bounding box center [715, 205] width 183 height 23
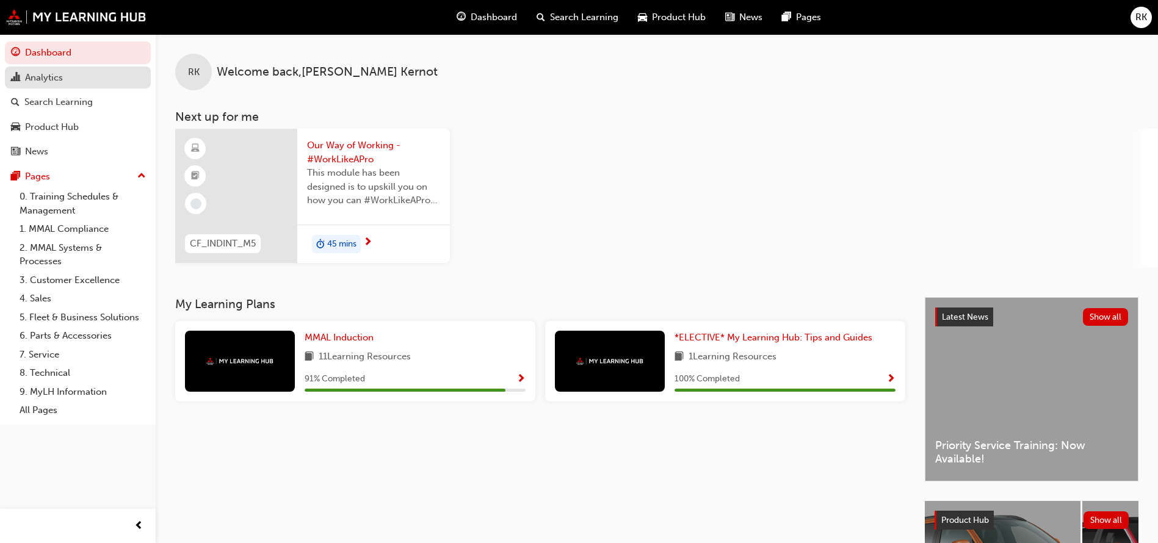
click at [43, 82] on div "Analytics" at bounding box center [44, 78] width 38 height 14
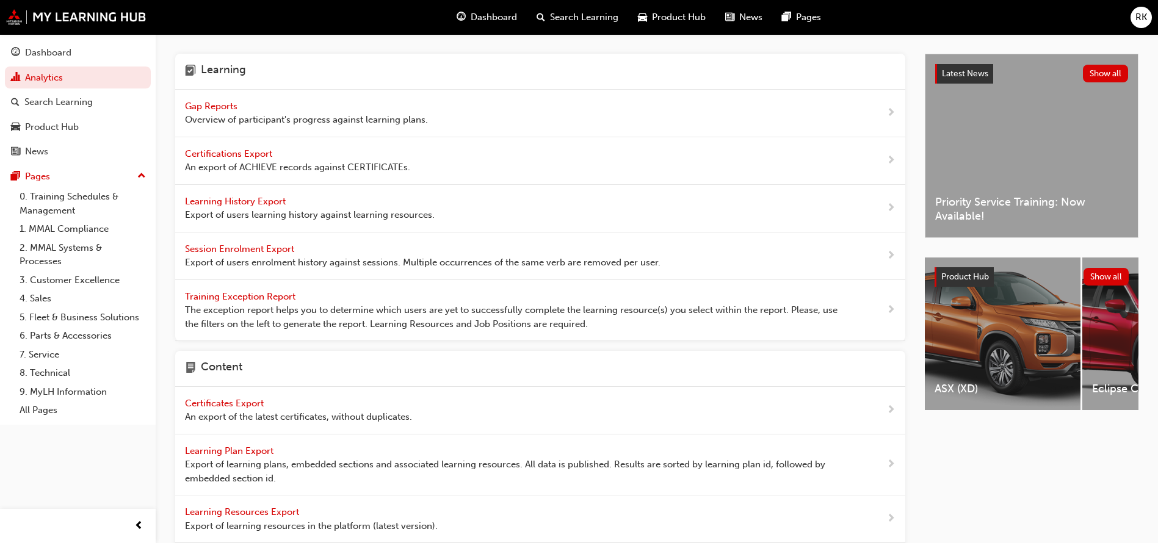
click at [221, 104] on span "Gap Reports" at bounding box center [212, 106] width 55 height 11
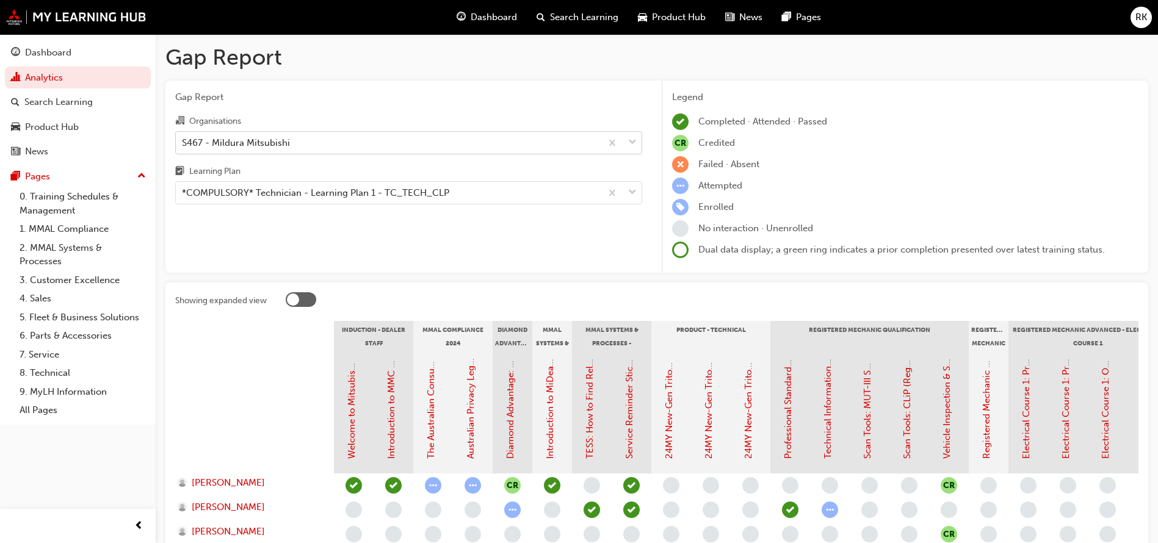
click at [635, 142] on span "down-icon" at bounding box center [632, 143] width 9 height 16
click at [183, 142] on input "Organisations S467 - Mildura Mitsubishi" at bounding box center [182, 142] width 1 height 10
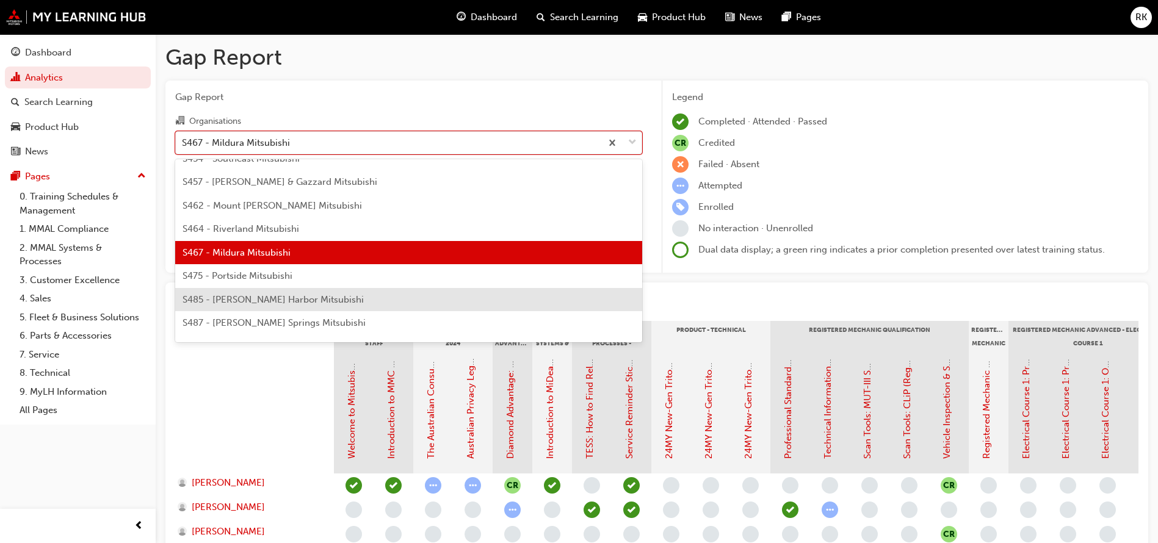
scroll to position [2763, 0]
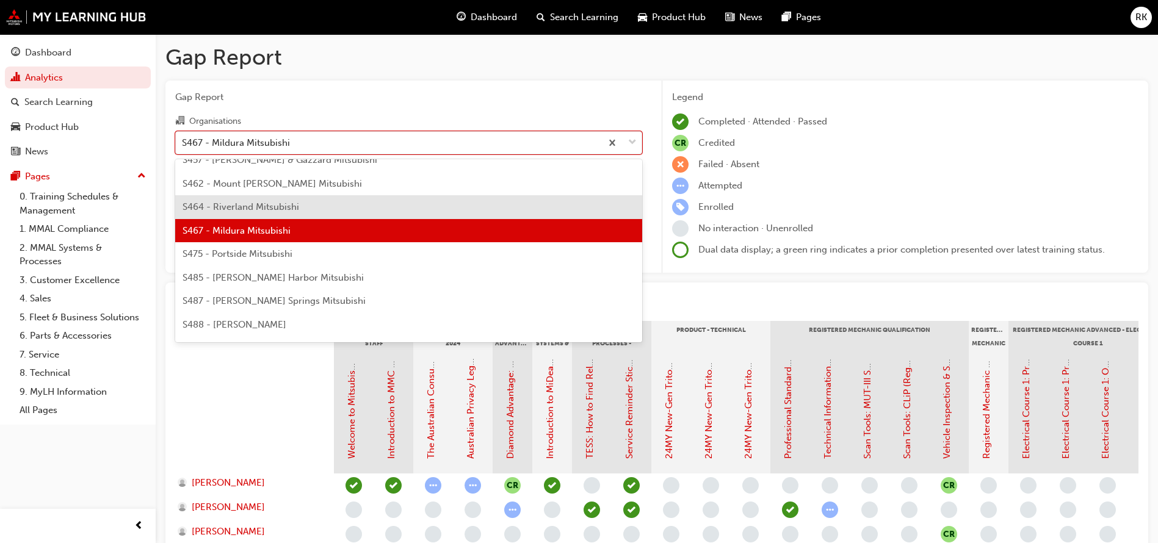
click at [230, 205] on span "S464 - Riverland Mitsubishi" at bounding box center [241, 206] width 117 height 11
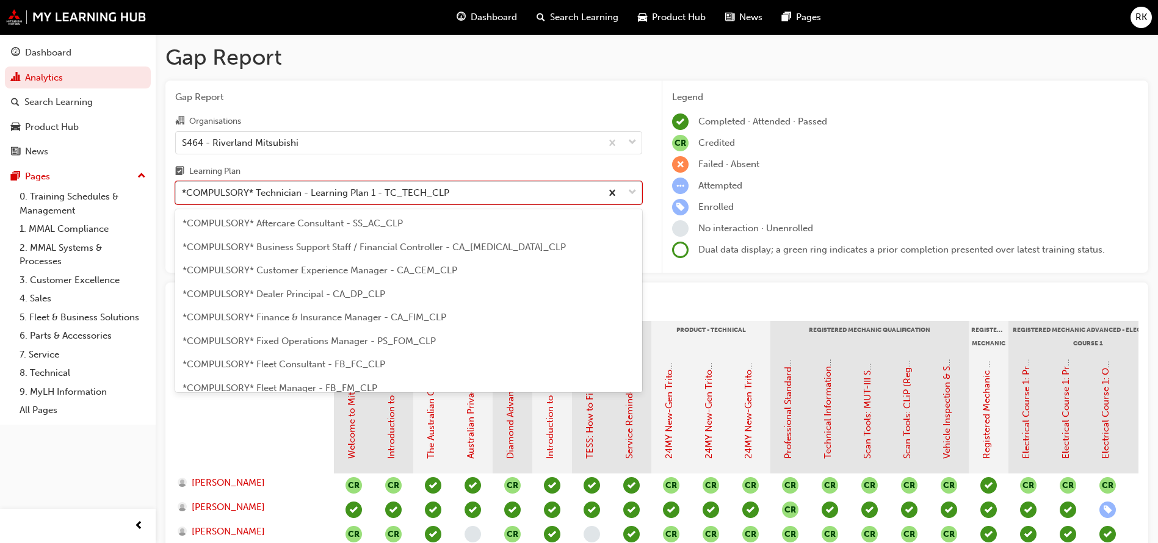
drag, startPoint x: 634, startPoint y: 195, endPoint x: 612, endPoint y: 188, distance: 23.6
click at [633, 193] on span "down-icon" at bounding box center [632, 193] width 9 height 16
click at [183, 193] on input "Learning Plan option *COMPULSORY* Technician - Learning Plan 1 - TC_TECH_CLP fo…" at bounding box center [182, 192] width 1 height 10
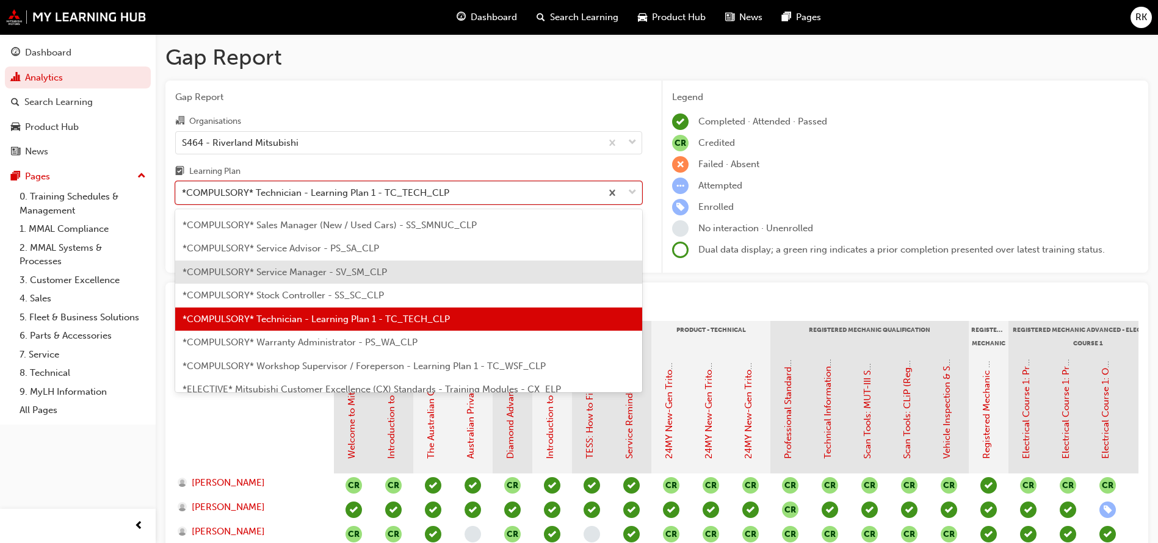
scroll to position [437, 0]
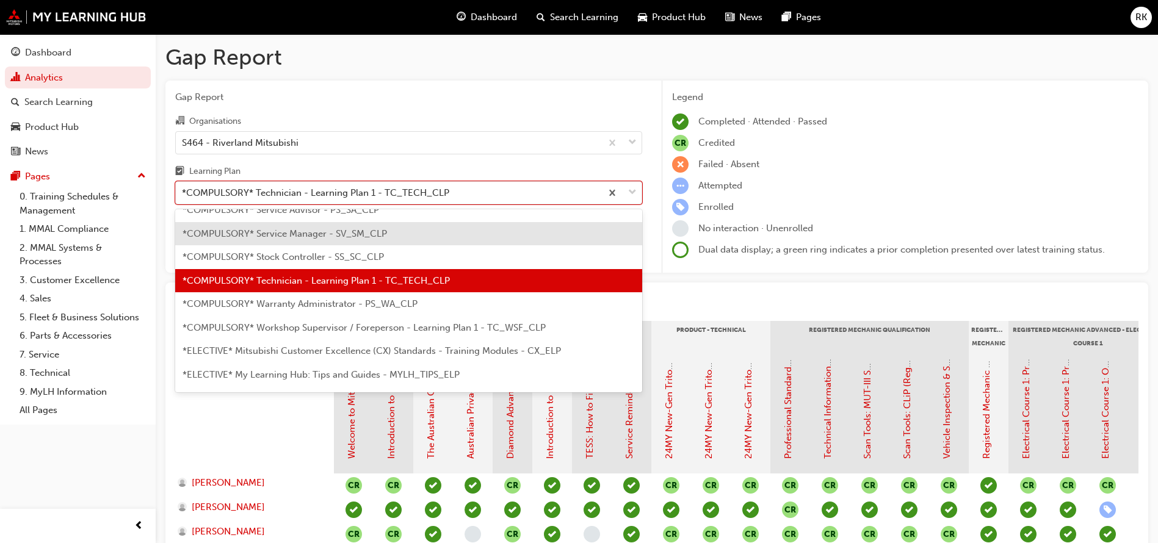
click at [302, 236] on span "*COMPULSORY* Service Manager - SV_SM_CLP" at bounding box center [285, 233] width 205 height 11
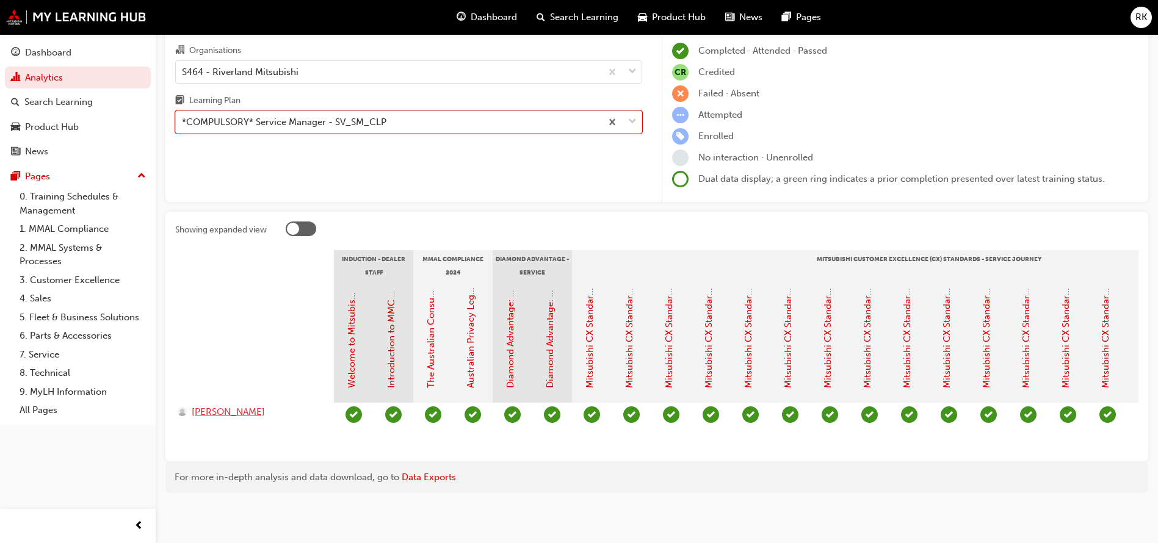
click at [244, 405] on span "[PERSON_NAME]" at bounding box center [228, 412] width 73 height 14
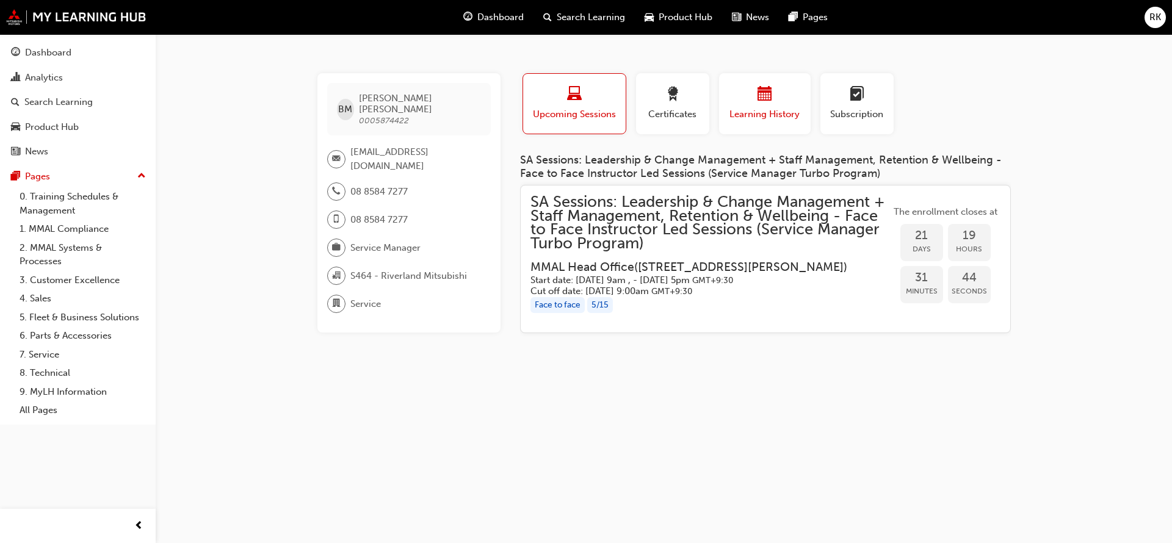
click at [764, 93] on span "calendar-icon" at bounding box center [765, 95] width 15 height 16
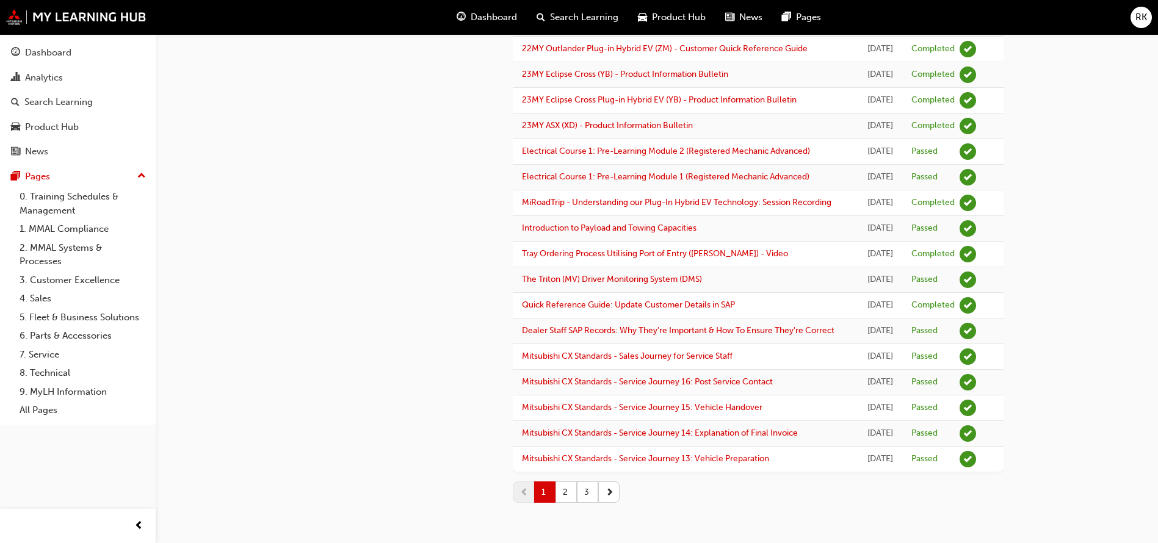
scroll to position [1513, 0]
click at [567, 488] on button "2" at bounding box center [566, 492] width 21 height 21
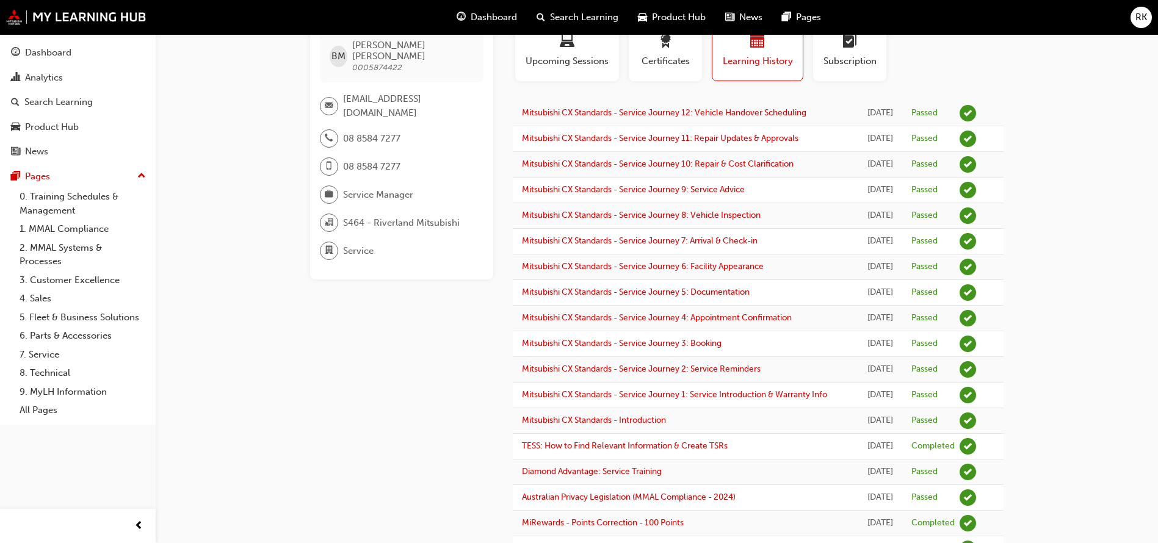
scroll to position [0, 0]
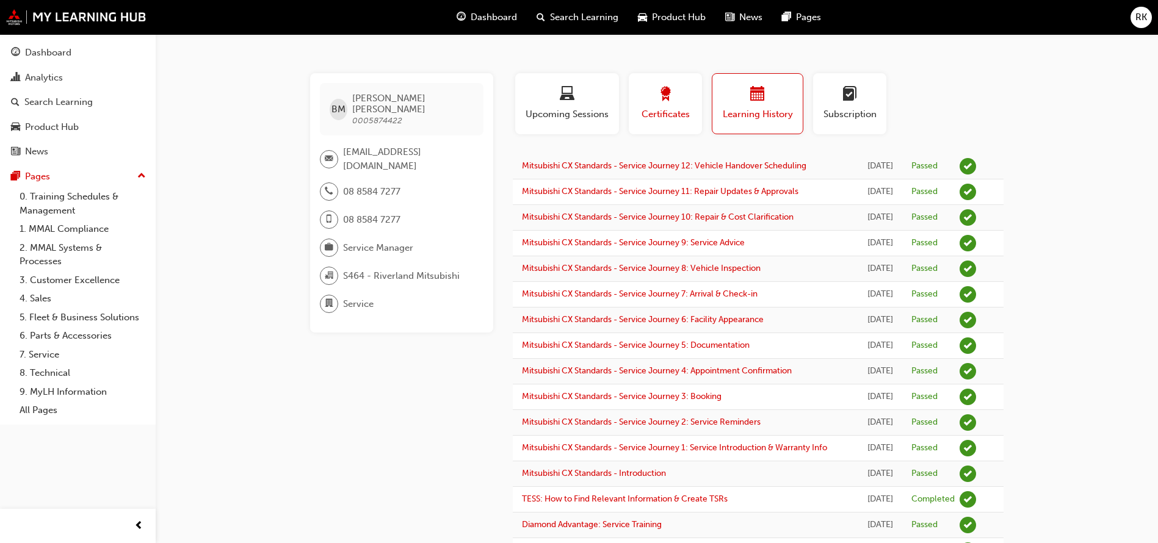
click at [666, 116] on span "Certificates" at bounding box center [665, 114] width 55 height 14
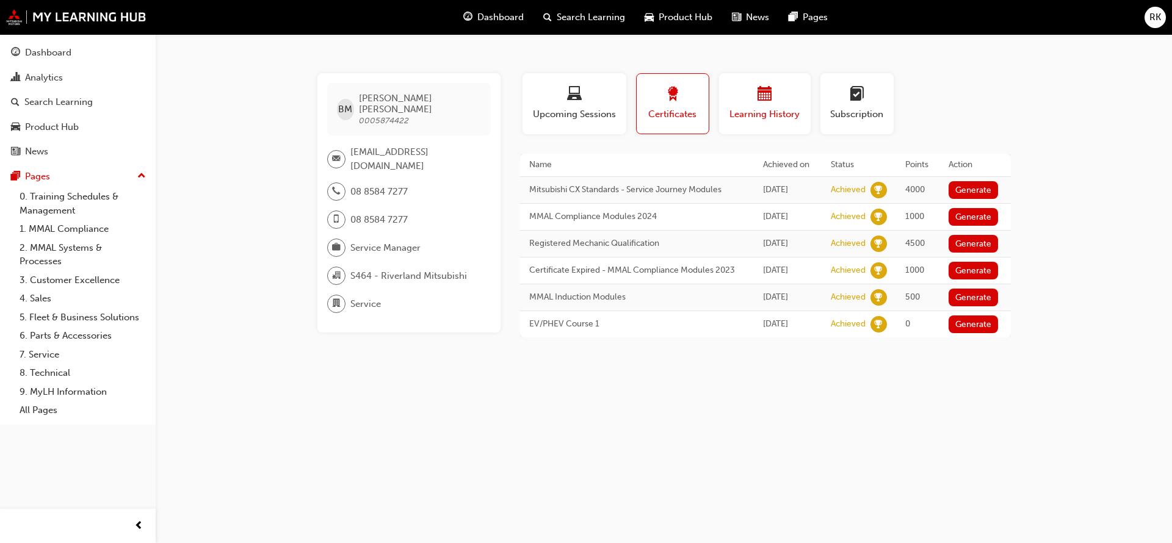
click at [758, 120] on span "Learning History" at bounding box center [764, 114] width 73 height 14
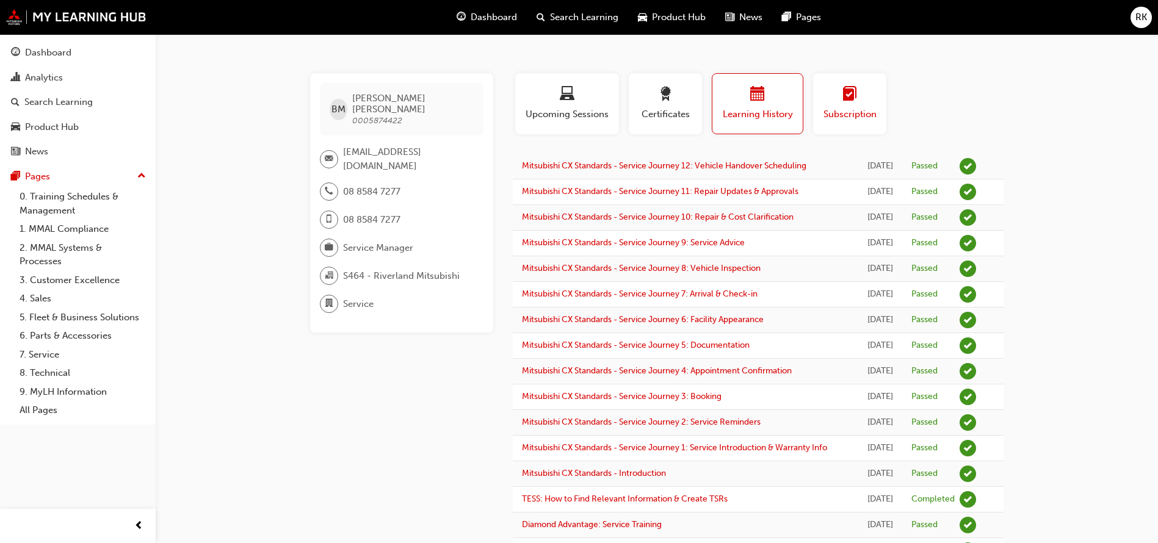
click at [856, 112] on span "Subscription" at bounding box center [849, 114] width 55 height 14
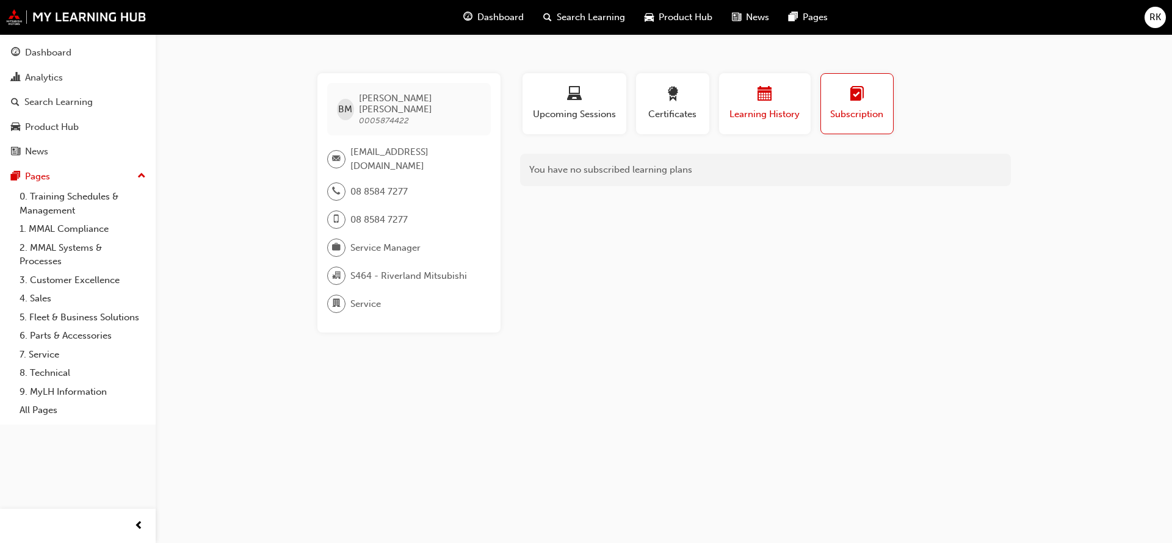
click at [760, 113] on span "Learning History" at bounding box center [764, 114] width 73 height 14
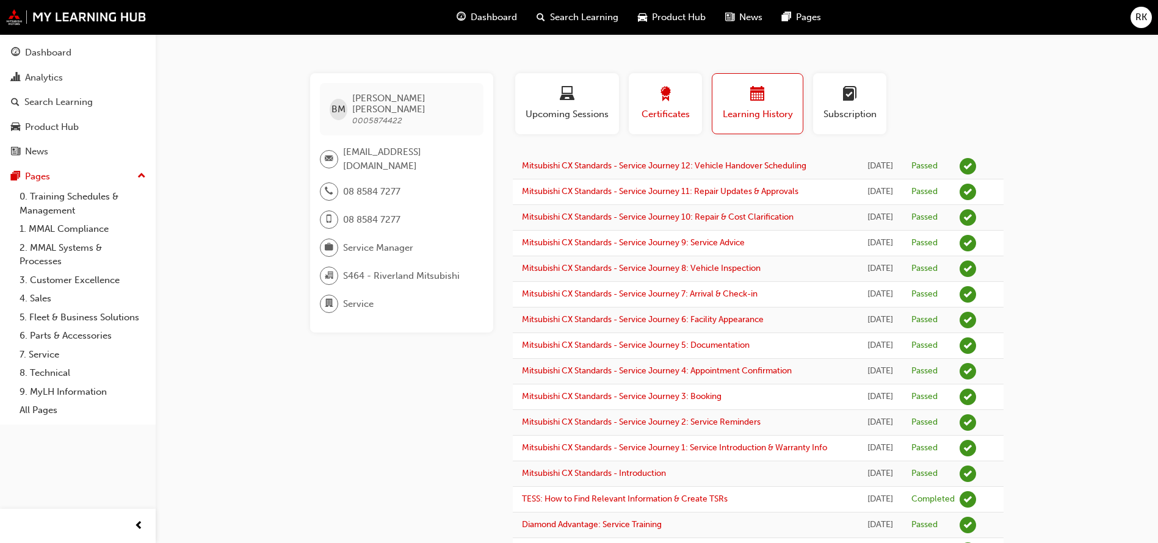
click at [669, 117] on span "Certificates" at bounding box center [665, 114] width 55 height 14
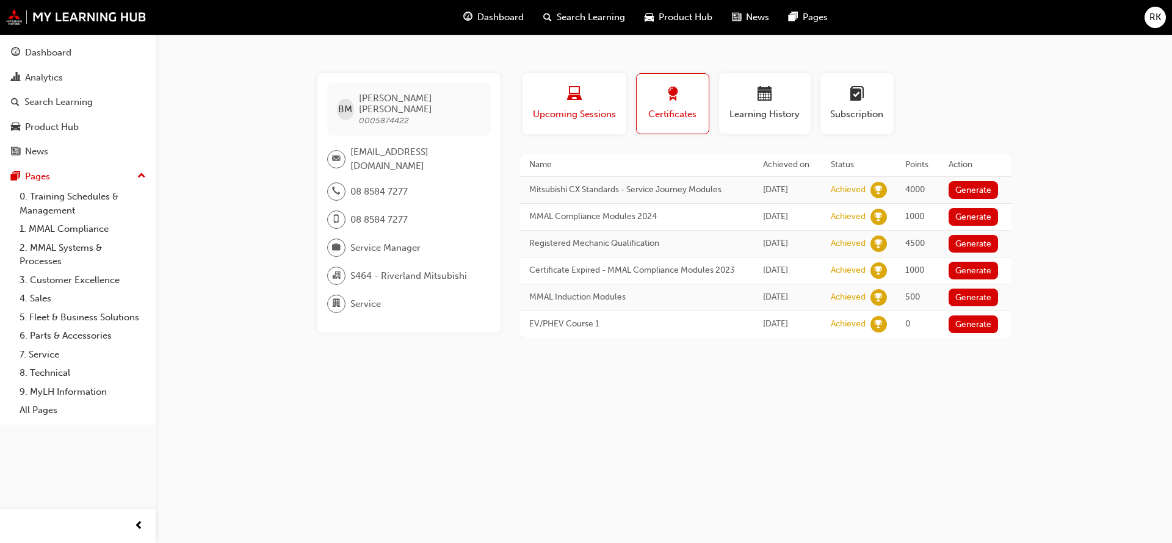
click at [557, 117] on span "Upcoming Sessions" at bounding box center [574, 114] width 85 height 14
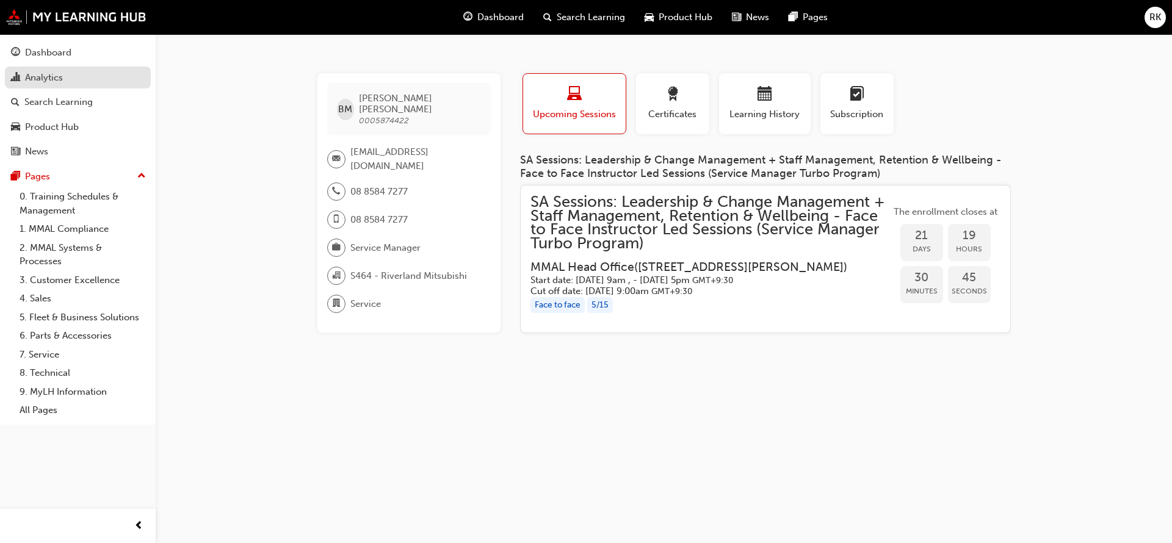
click at [55, 78] on div "Analytics" at bounding box center [44, 78] width 38 height 14
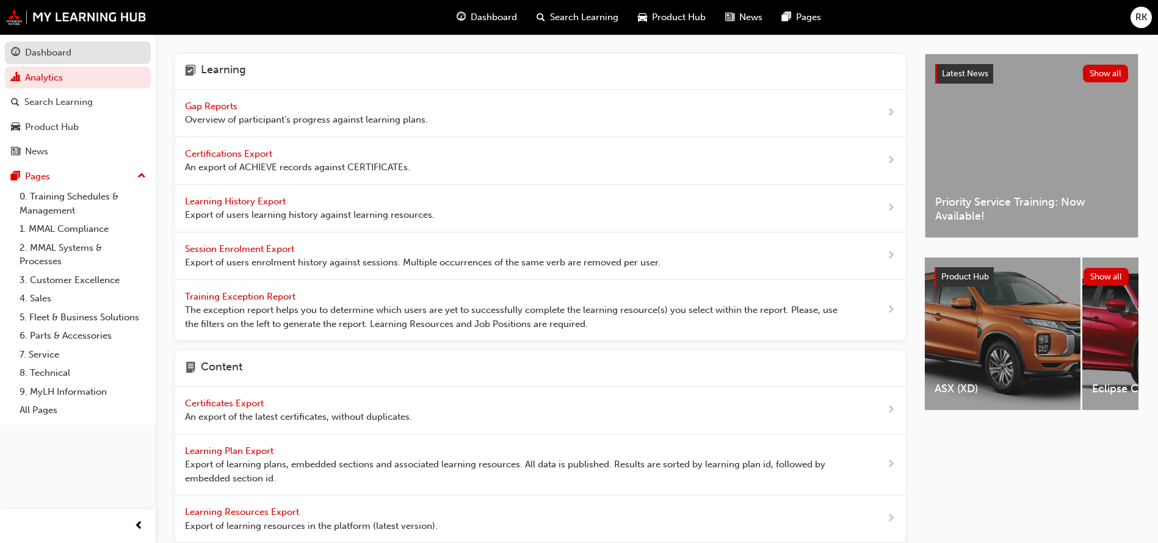
click at [48, 53] on div "Dashboard" at bounding box center [48, 53] width 46 height 14
